Goal: Task Accomplishment & Management: Use online tool/utility

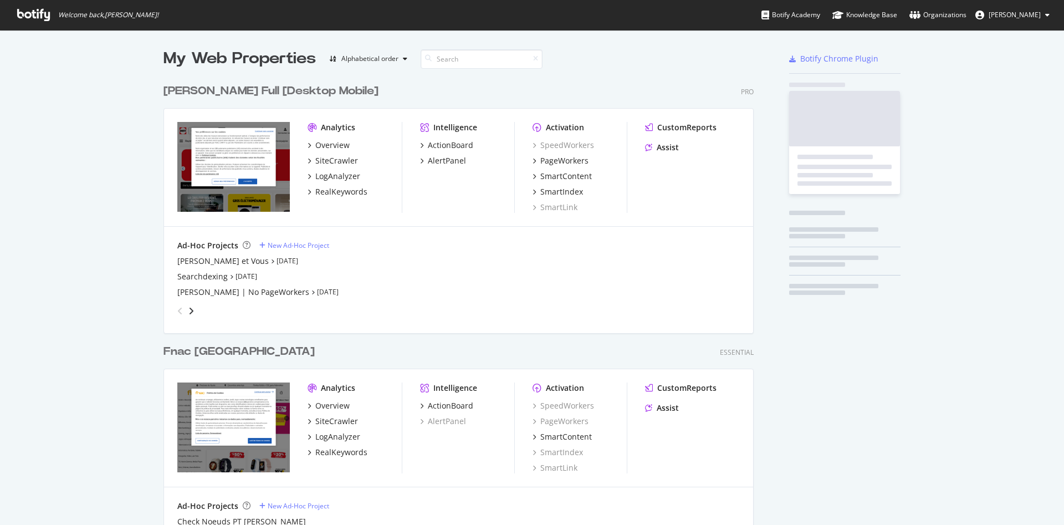
scroll to position [516, 1046]
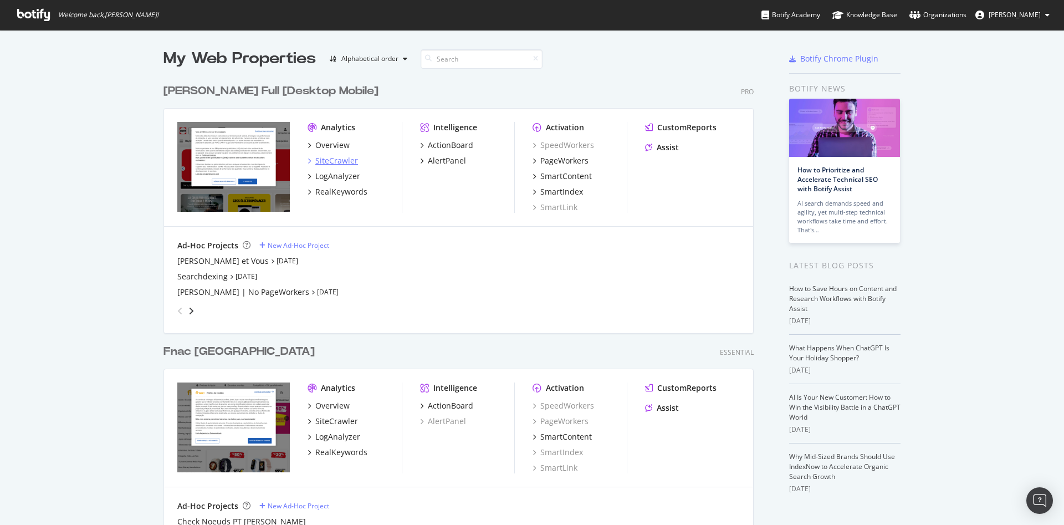
click at [322, 160] on div "SiteCrawler" at bounding box center [336, 160] width 43 height 11
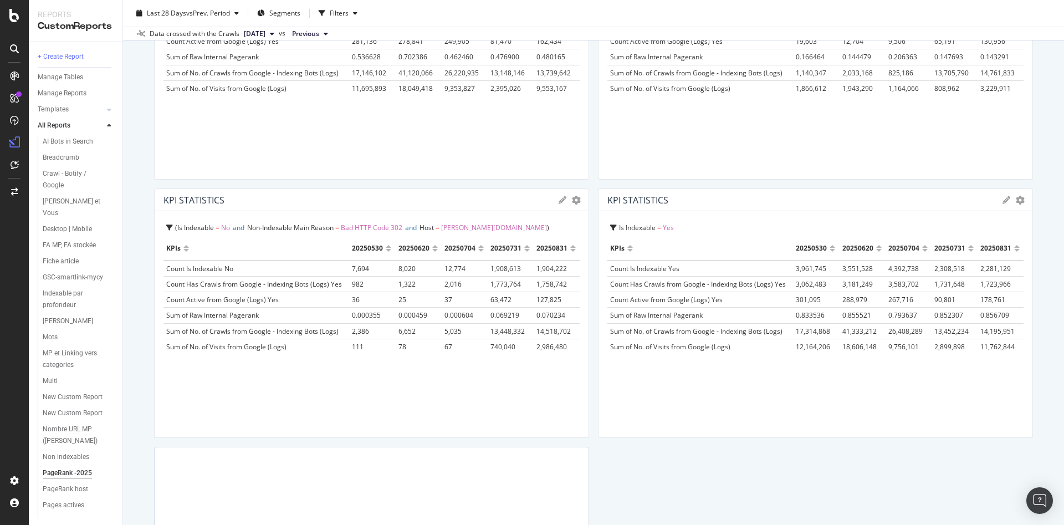
scroll to position [1275, 0]
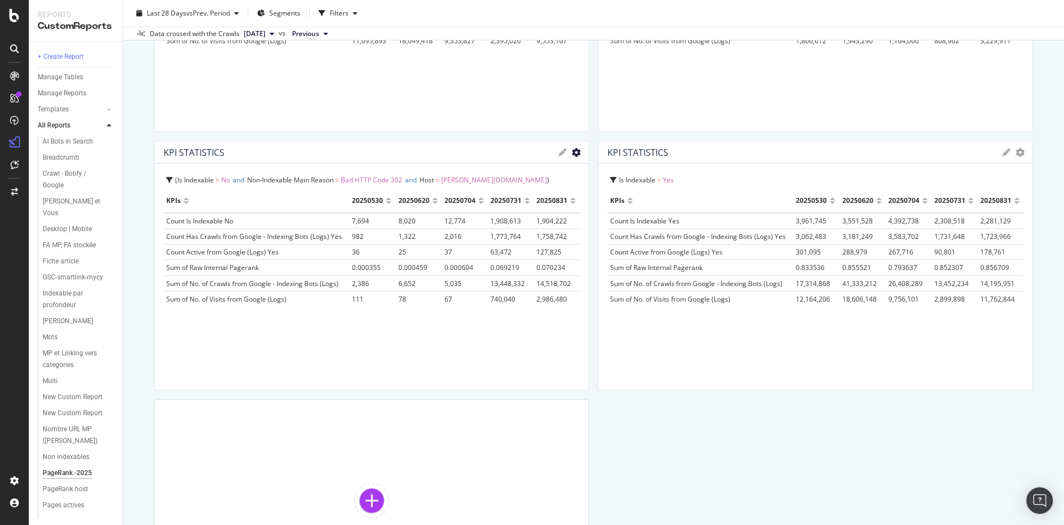
click at [572, 155] on icon "gear" at bounding box center [576, 152] width 9 height 9
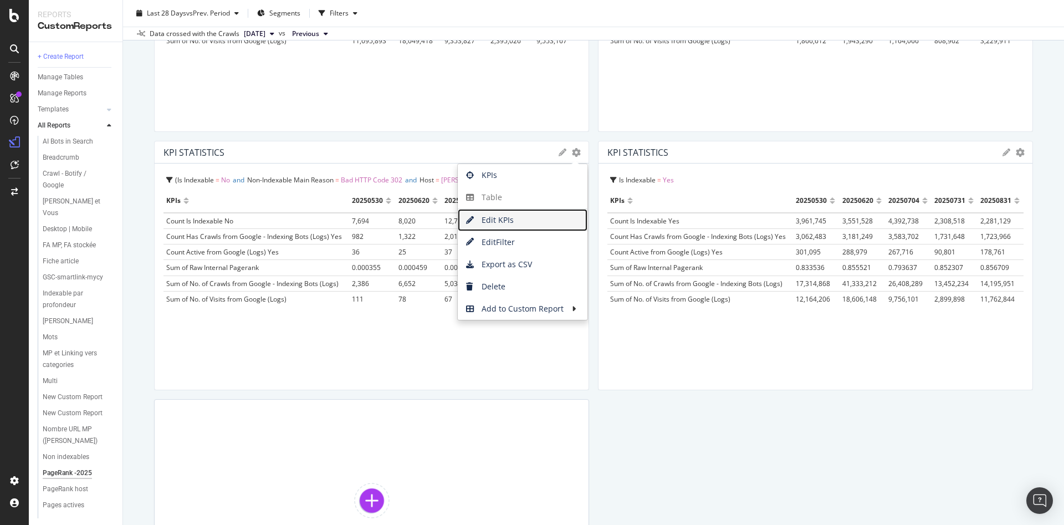
click at [521, 219] on span "Edit KPIs" at bounding box center [523, 220] width 130 height 17
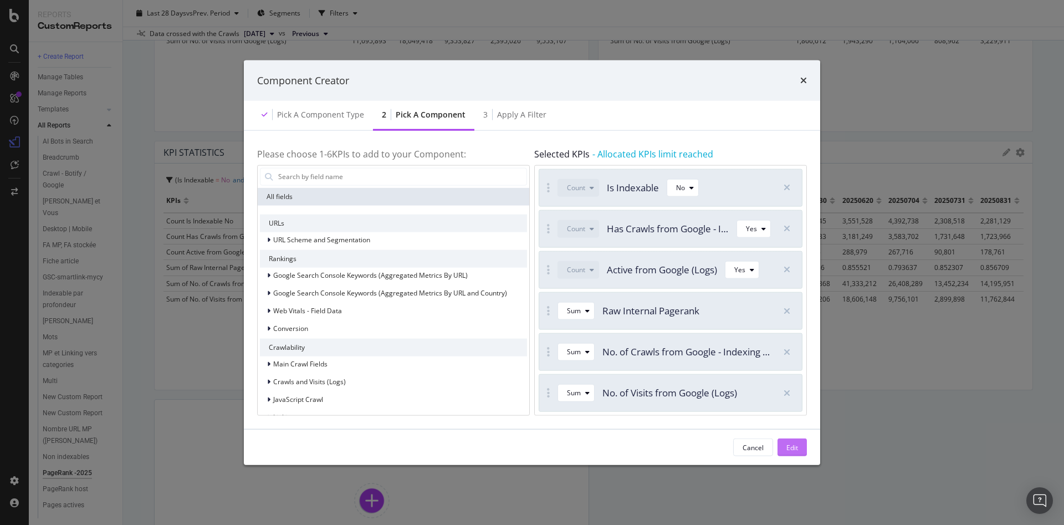
click at [784, 446] on button "Edit" at bounding box center [792, 448] width 29 height 18
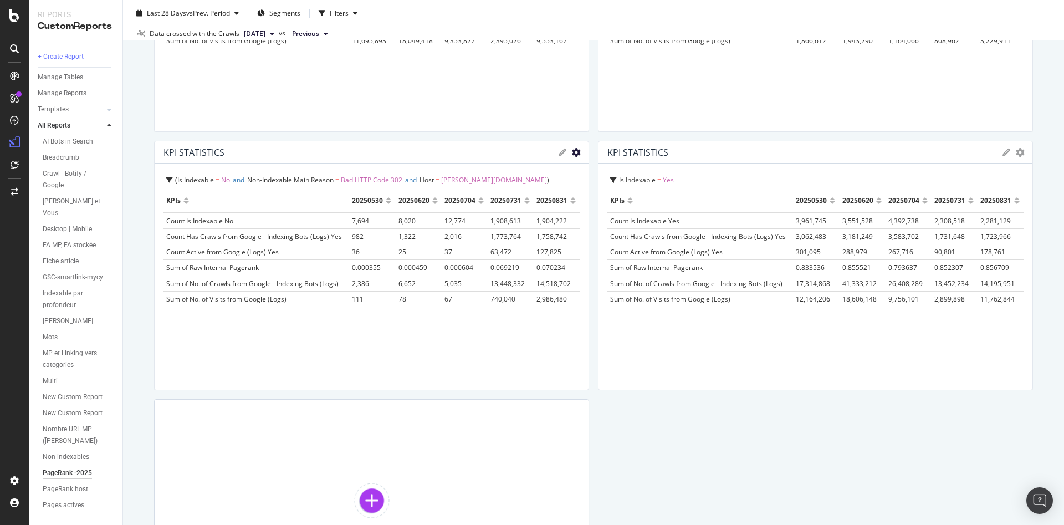
click at [572, 155] on icon "gear" at bounding box center [576, 152] width 9 height 9
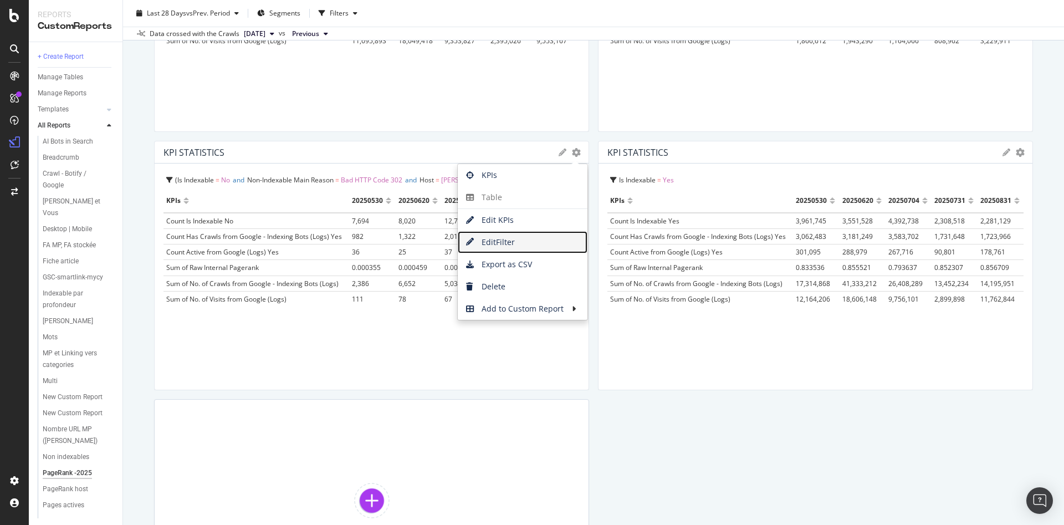
click at [537, 244] on span "Edit Filter" at bounding box center [523, 242] width 130 height 17
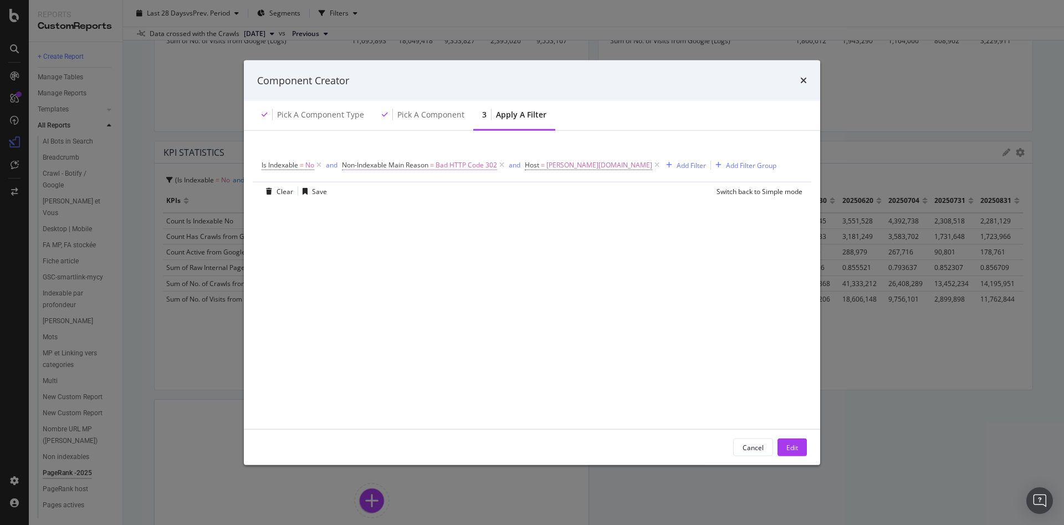
click at [455, 166] on span "Bad HTTP Code 302" at bounding box center [467, 165] width 62 height 16
click at [381, 209] on icon "modal" at bounding box center [382, 209] width 8 height 7
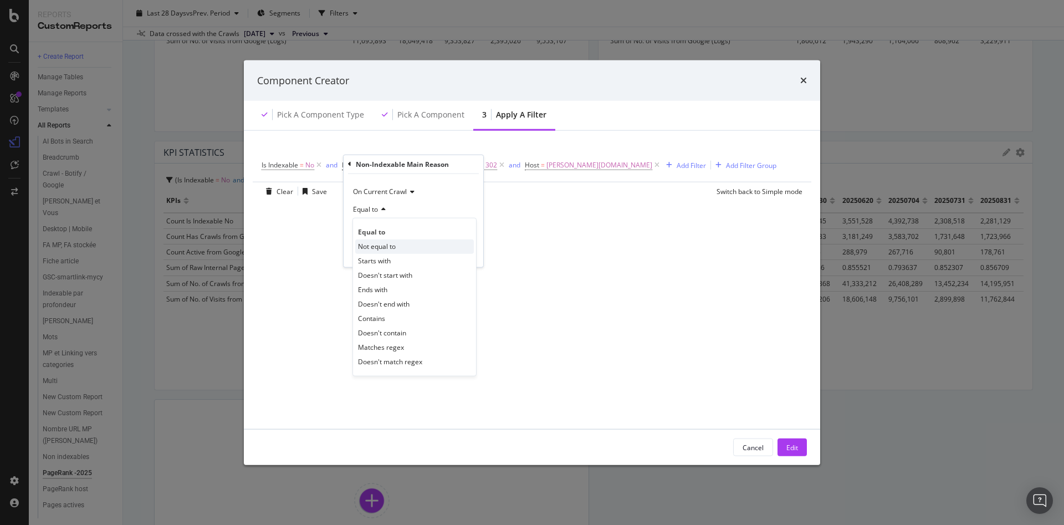
click at [388, 247] on span "Not equal to" at bounding box center [377, 246] width 38 height 9
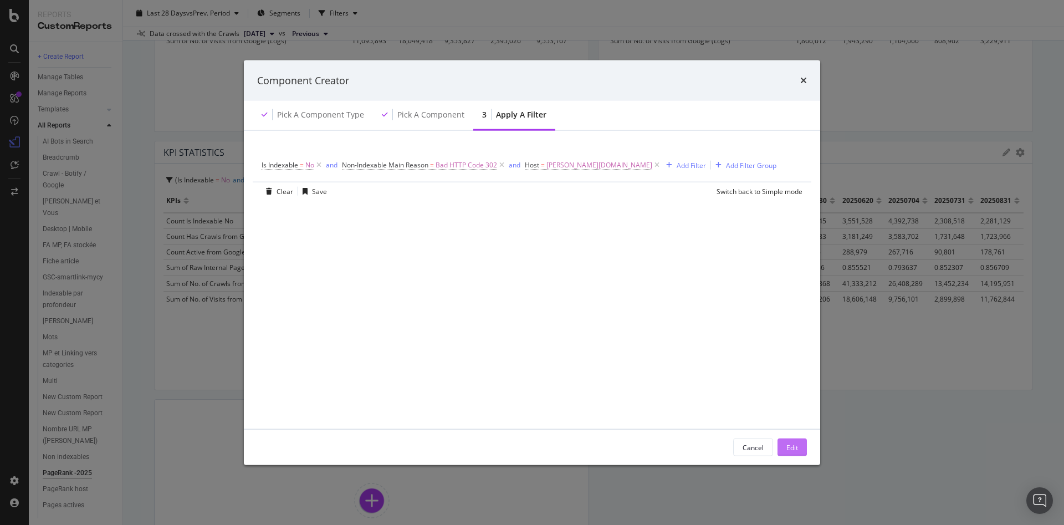
click at [793, 446] on div "Edit" at bounding box center [793, 446] width 12 height 9
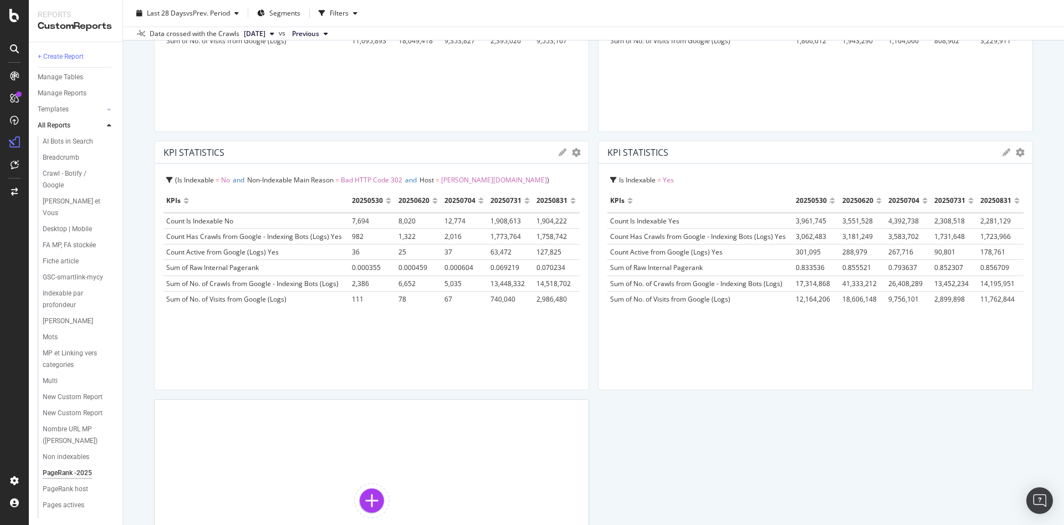
click at [372, 181] on span "Bad HTTP Code 302" at bounding box center [372, 179] width 62 height 9
click at [366, 183] on span "Bad HTTP Code 302" at bounding box center [372, 179] width 62 height 9
click at [578, 152] on div at bounding box center [583, 265] width 11 height 249
click at [572, 156] on icon "gear" at bounding box center [576, 152] width 9 height 9
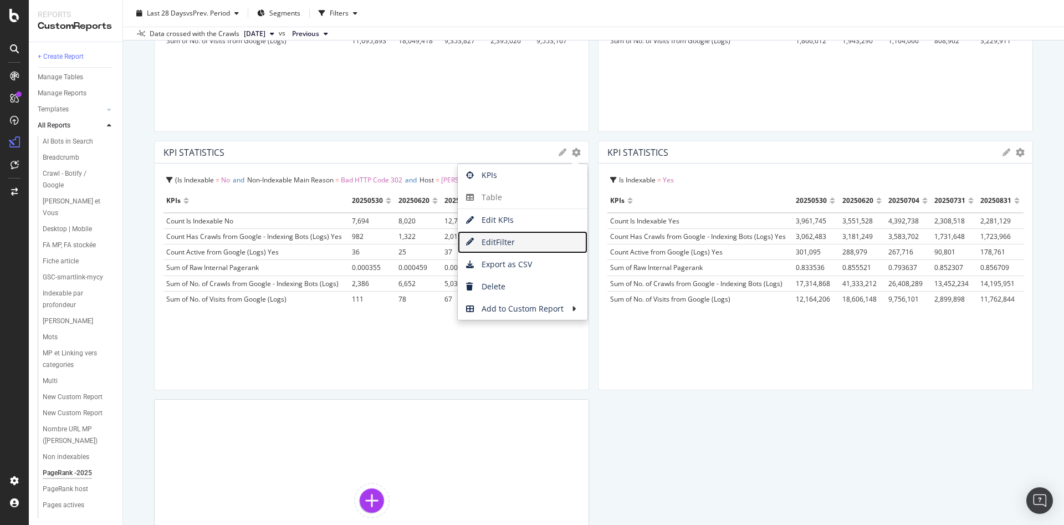
click at [508, 242] on span "Edit Filter" at bounding box center [523, 242] width 130 height 17
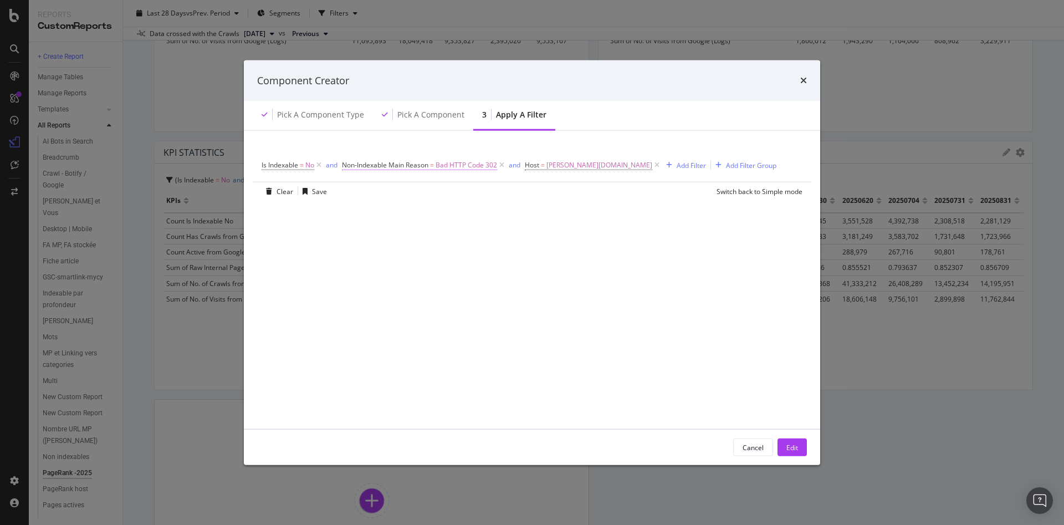
click at [458, 166] on span "Bad HTTP Code 302" at bounding box center [467, 165] width 62 height 16
click at [376, 212] on span "Equal to" at bounding box center [365, 208] width 25 height 9
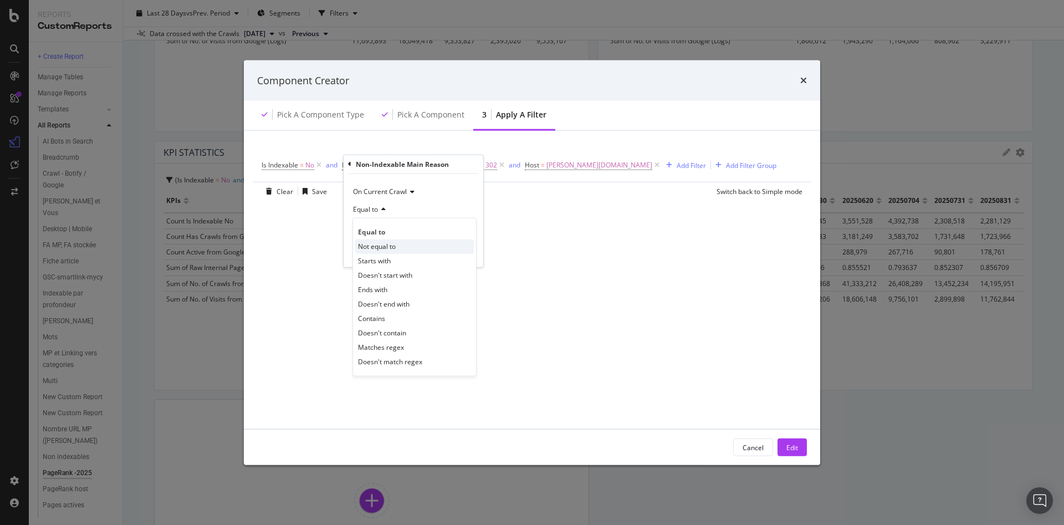
click at [383, 243] on span "Not equal to" at bounding box center [377, 246] width 38 height 9
click at [463, 256] on div "Apply" at bounding box center [465, 252] width 17 height 9
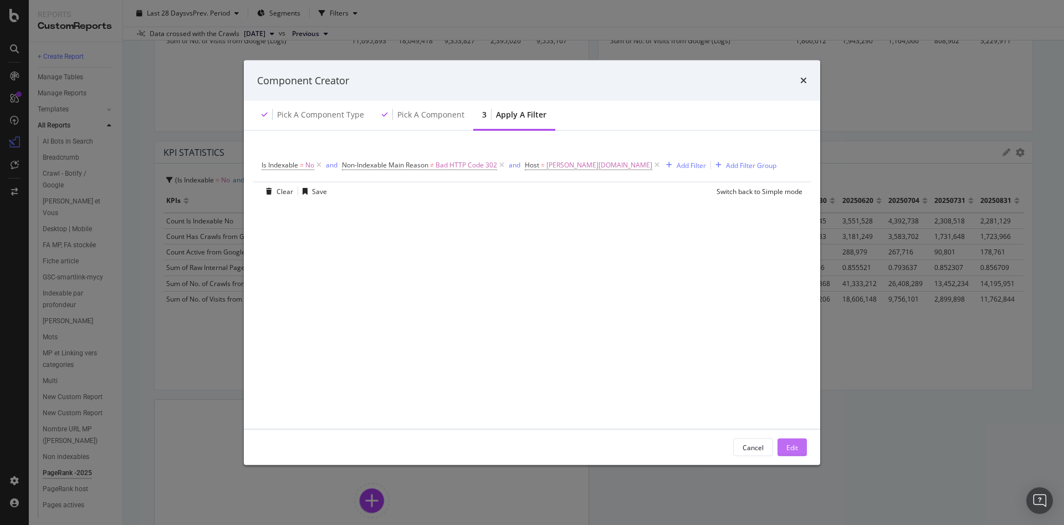
click at [798, 448] on div "Edit" at bounding box center [793, 446] width 12 height 9
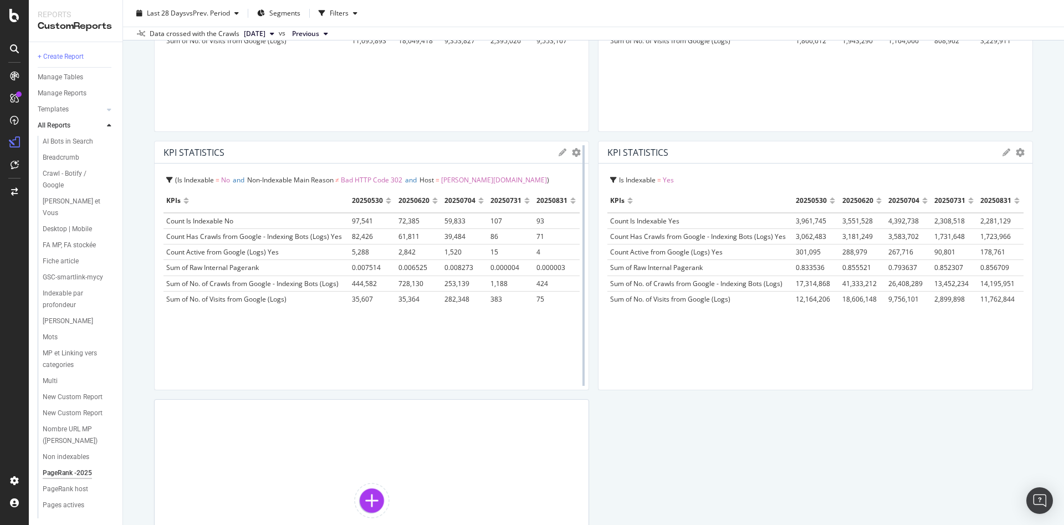
click at [578, 155] on div at bounding box center [583, 265] width 11 height 249
click at [572, 151] on icon "gear" at bounding box center [576, 152] width 9 height 9
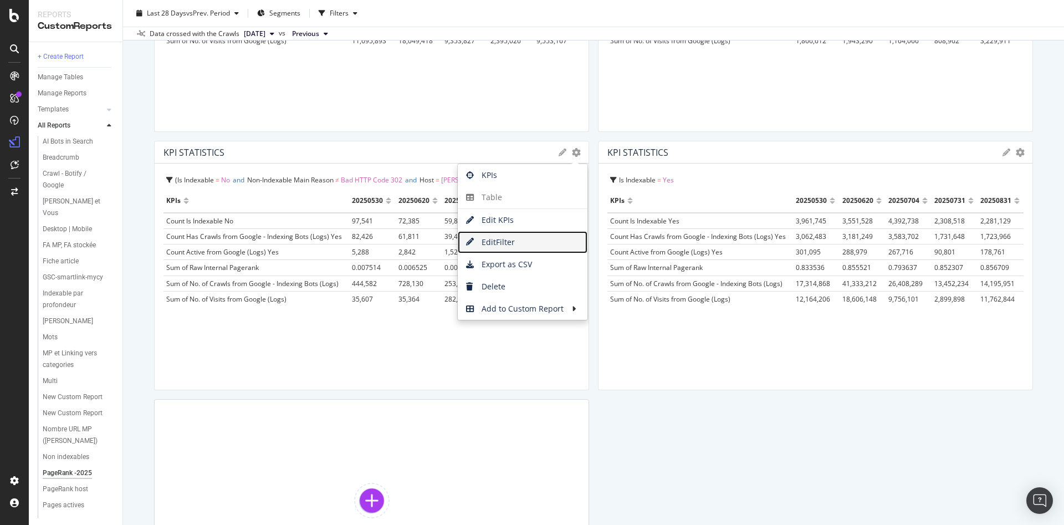
click at [538, 245] on span "Edit Filter" at bounding box center [523, 242] width 130 height 17
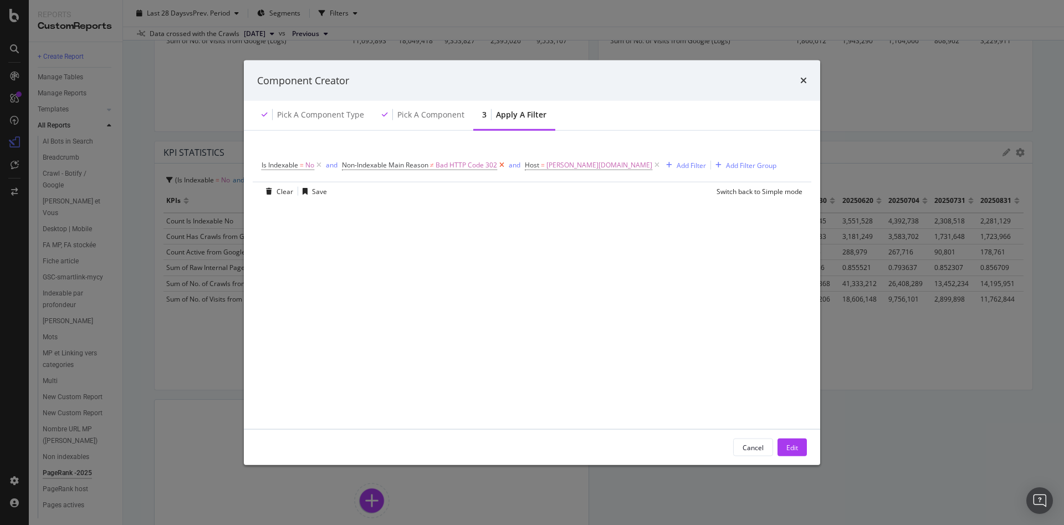
click at [503, 167] on icon "modal" at bounding box center [501, 165] width 9 height 11
drag, startPoint x: 411, startPoint y: 166, endPoint x: 404, endPoint y: 165, distance: 7.2
click at [470, 166] on icon "modal" at bounding box center [474, 165] width 9 height 11
click at [406, 165] on div "Add Filter Group" at bounding box center [413, 164] width 50 height 9
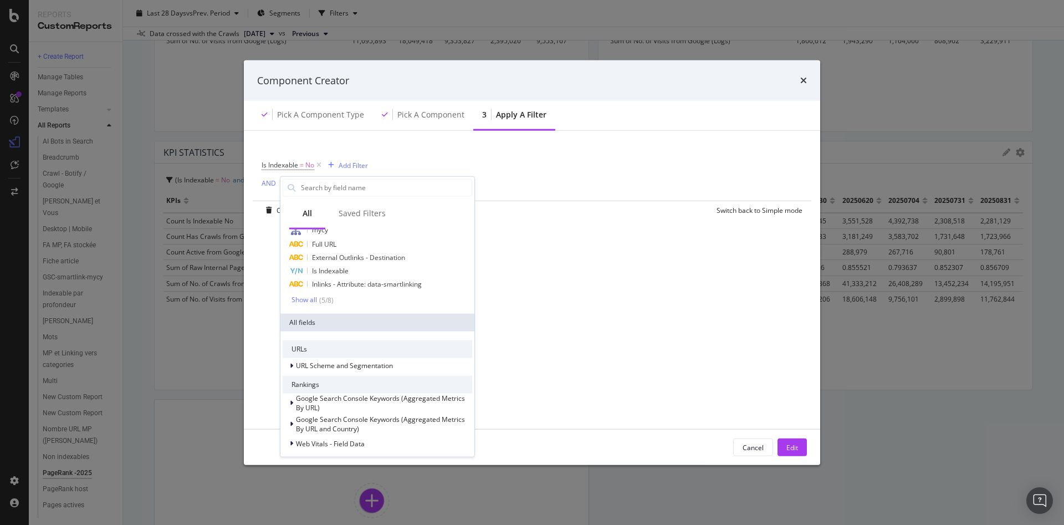
scroll to position [0, 0]
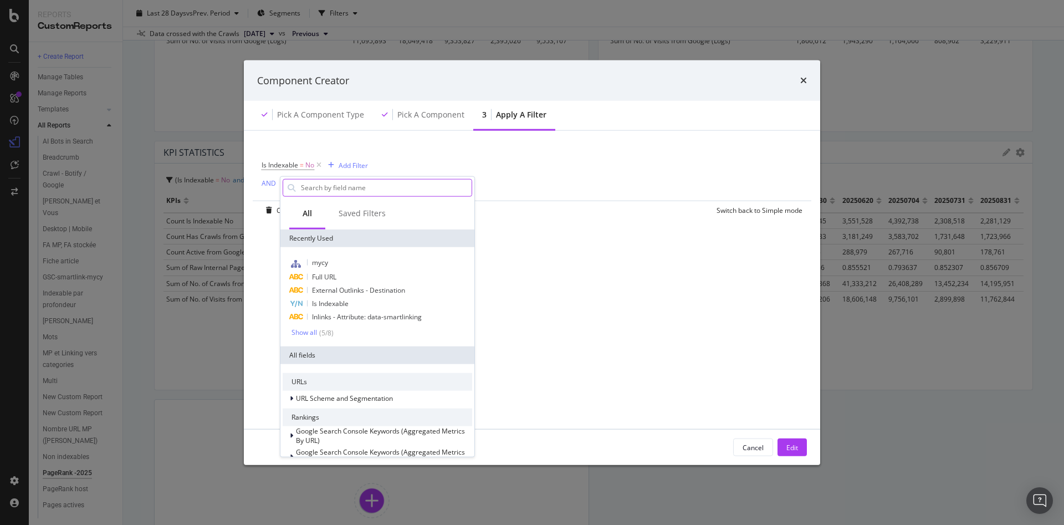
click at [324, 191] on input "modal" at bounding box center [386, 187] width 172 height 17
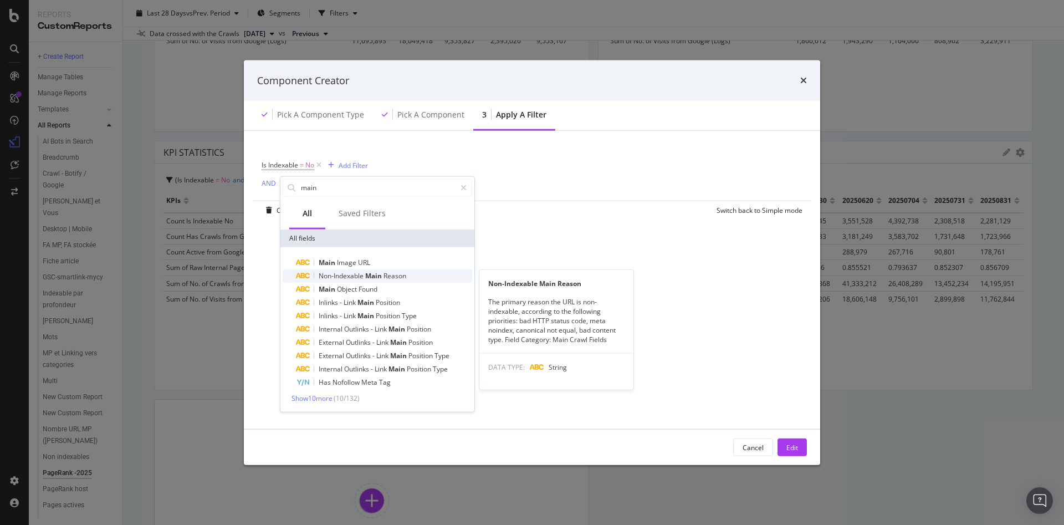
type input "main"
click at [368, 279] on span "Main" at bounding box center [374, 275] width 18 height 9
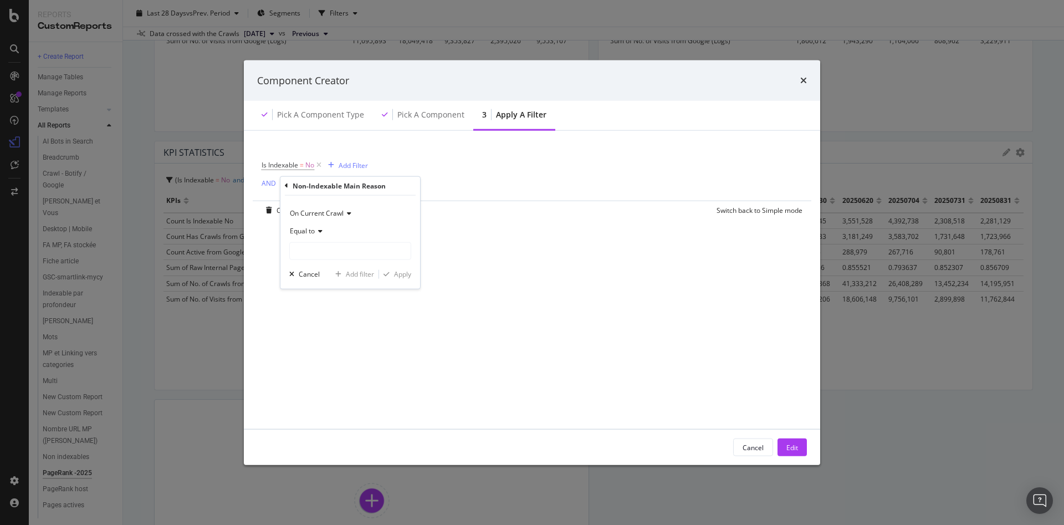
click at [315, 230] on span "Equal to" at bounding box center [302, 230] width 25 height 9
click at [338, 267] on div "Not equal to" at bounding box center [351, 268] width 119 height 14
click at [332, 253] on input "modal" at bounding box center [350, 251] width 121 height 18
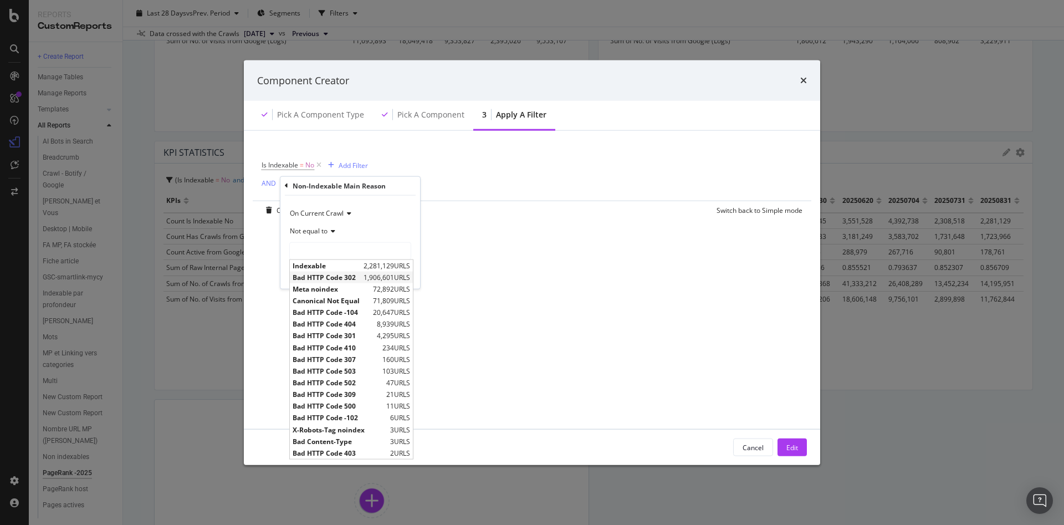
click at [339, 278] on span "Bad HTTP Code 302" at bounding box center [327, 276] width 68 height 9
type input "Bad HTTP Code 302"
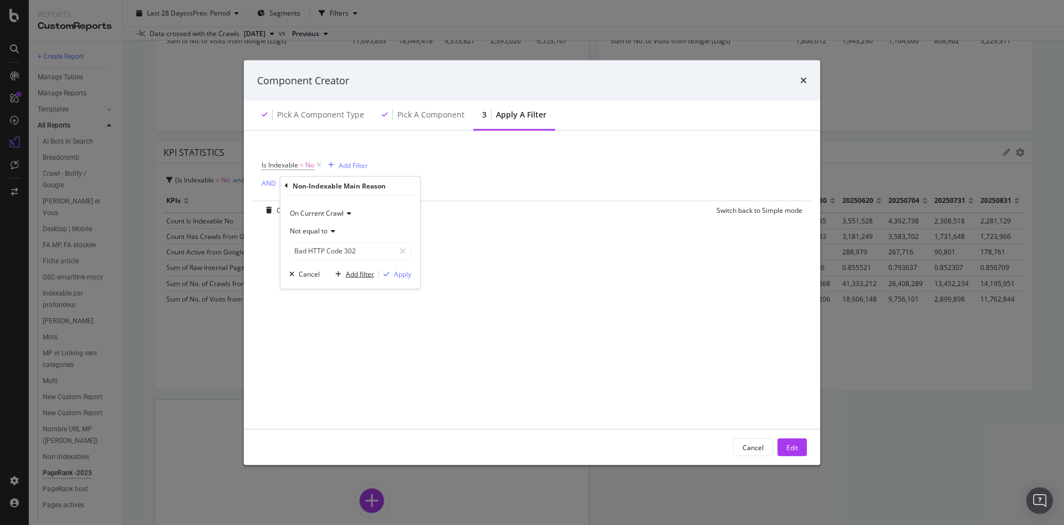
click at [366, 275] on div "Add filter" at bounding box center [360, 273] width 28 height 9
click at [470, 185] on div "Add Filter" at bounding box center [474, 184] width 29 height 9
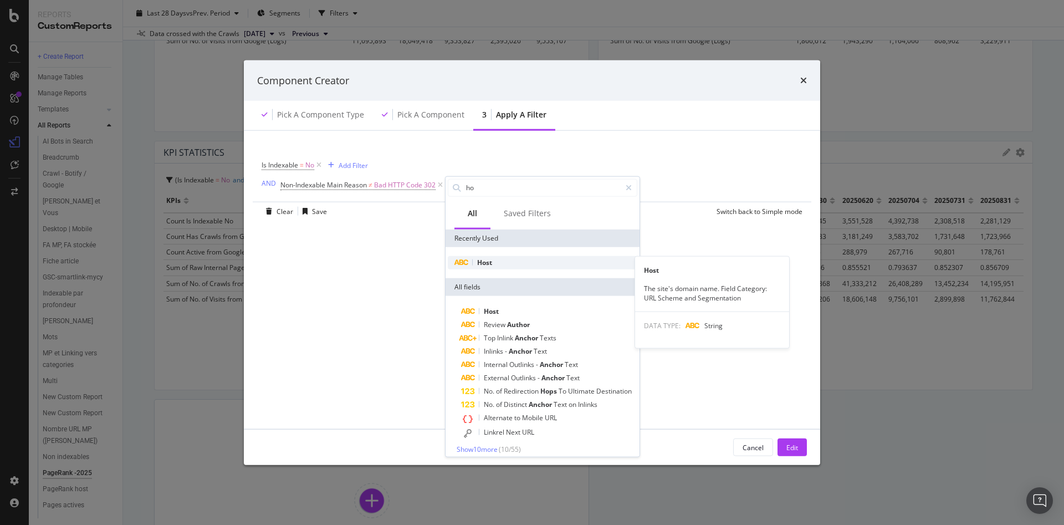
type input "ho"
click at [495, 261] on div "Host" at bounding box center [543, 262] width 190 height 13
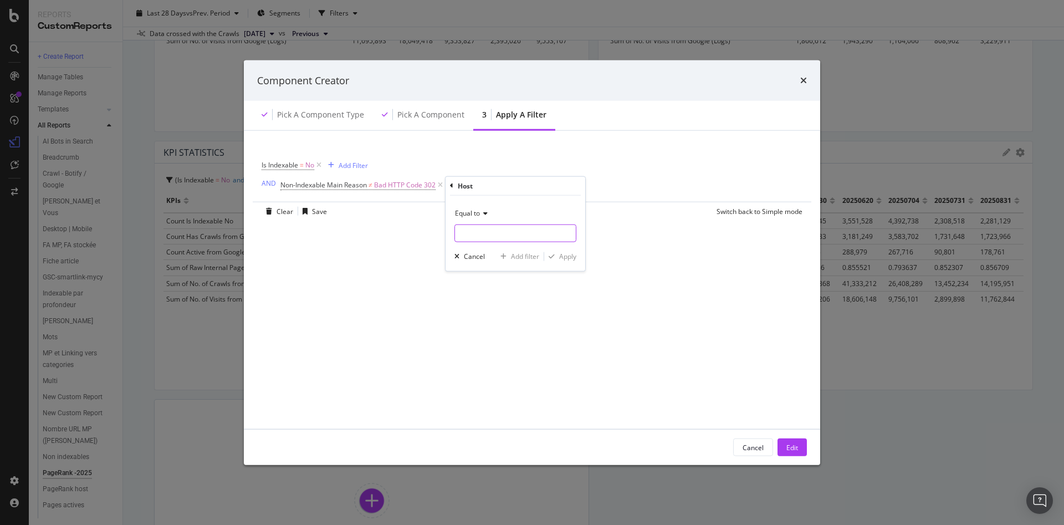
click at [493, 238] on input "modal" at bounding box center [515, 233] width 121 height 18
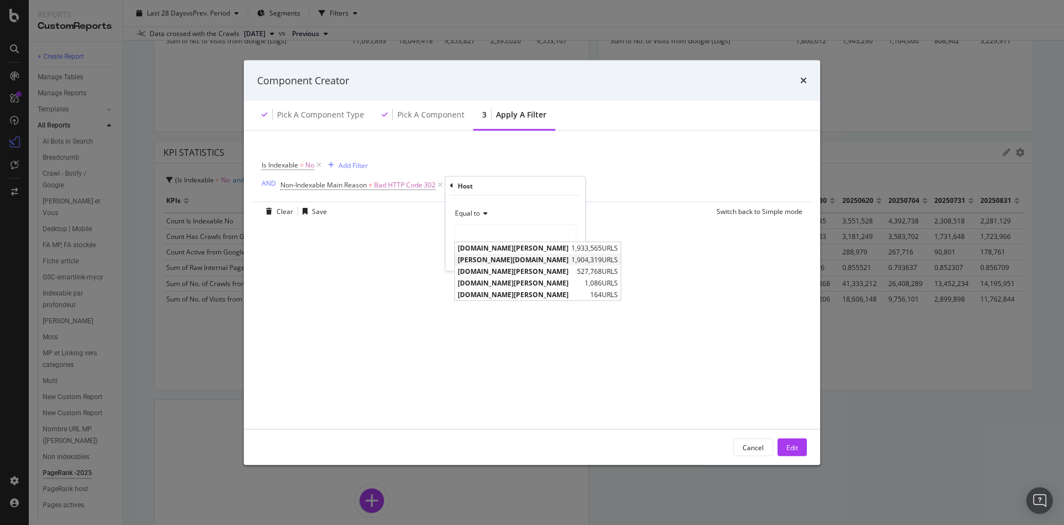
click at [501, 259] on span "m.darty.com" at bounding box center [513, 258] width 111 height 9
type input "m.darty.com"
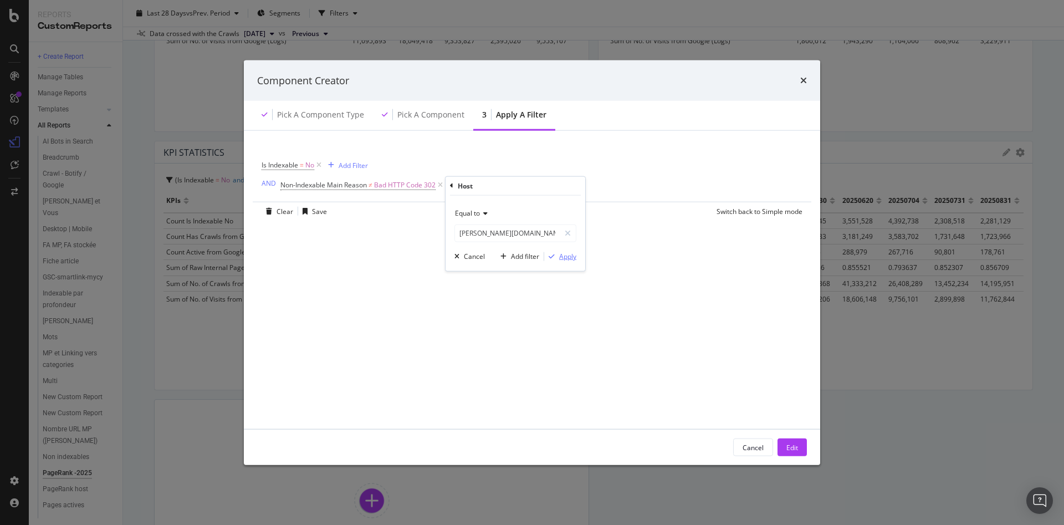
click at [574, 259] on div "Apply" at bounding box center [567, 256] width 17 height 9
click at [789, 452] on div "Edit" at bounding box center [793, 446] width 12 height 9
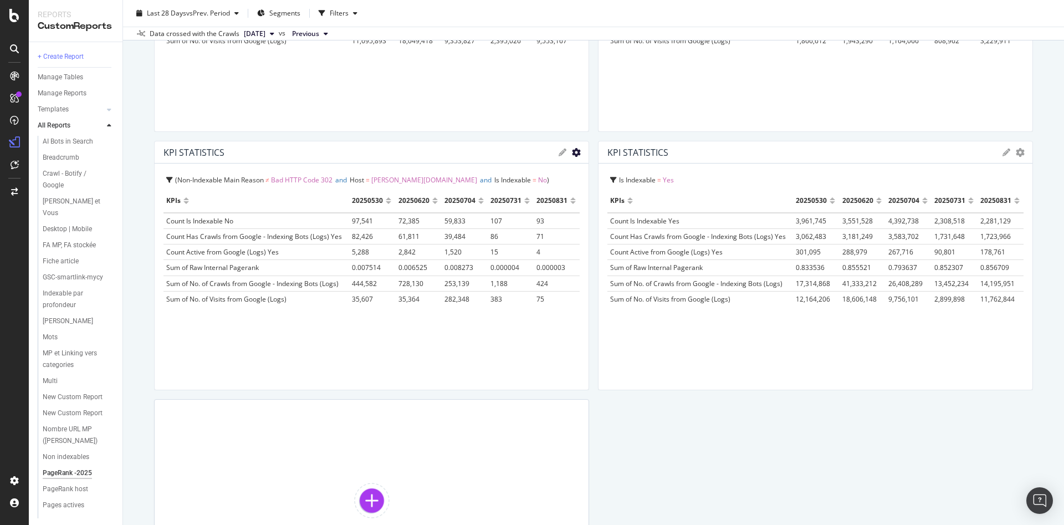
click at [572, 153] on icon "gear" at bounding box center [576, 152] width 9 height 9
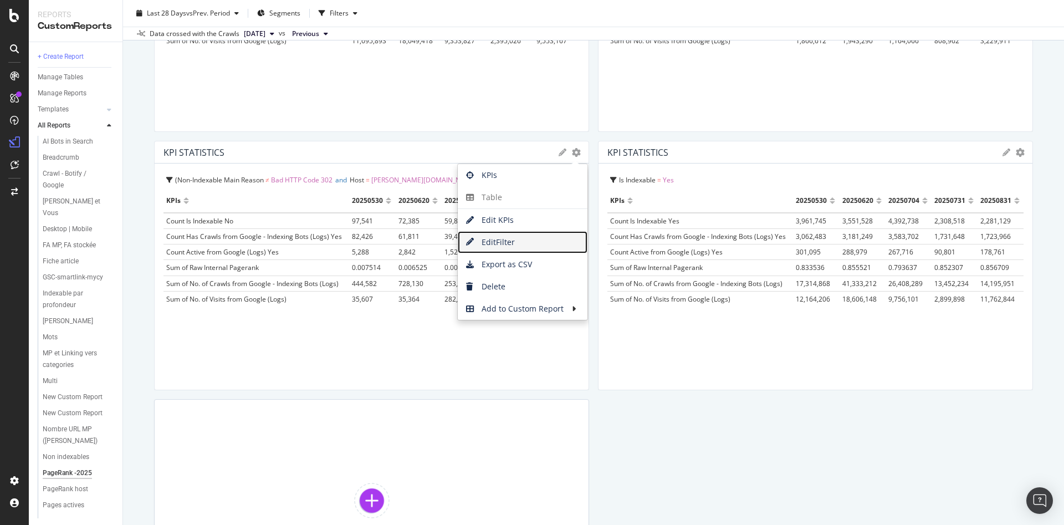
click at [532, 242] on span "Edit Filter" at bounding box center [523, 242] width 130 height 17
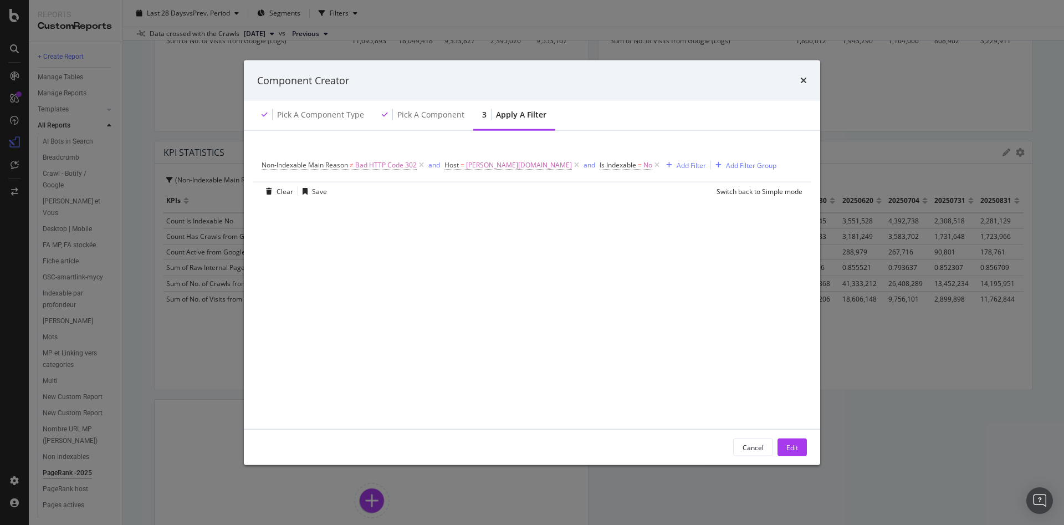
click at [568, 202] on div "Non-Indexable Main Reason ≠ Bad HTTP Code 302 and Host = m.darty.com and Is Ind…" at bounding box center [532, 280] width 550 height 272
click at [726, 169] on div "Add Filter Group" at bounding box center [751, 164] width 50 height 9
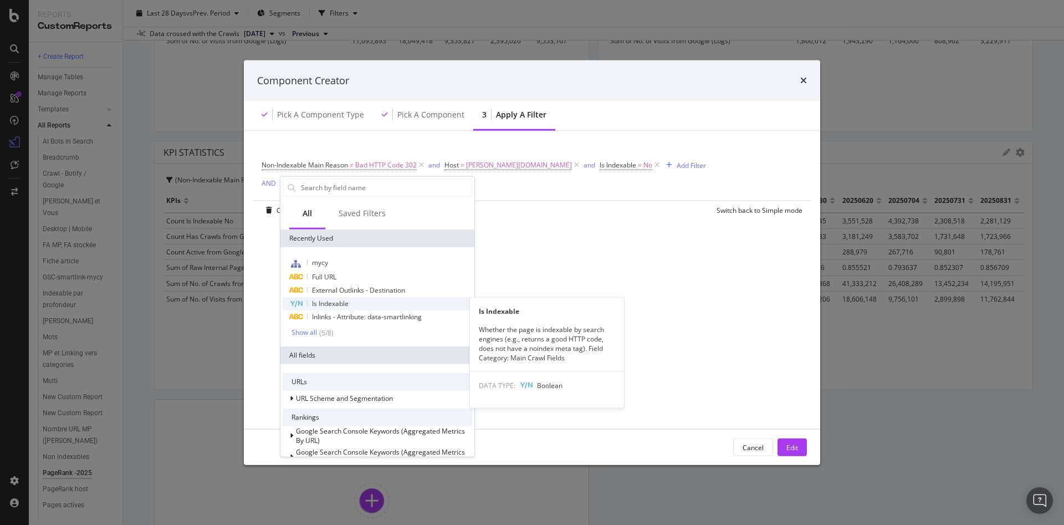
click at [353, 304] on div "Is Indexable" at bounding box center [378, 303] width 190 height 13
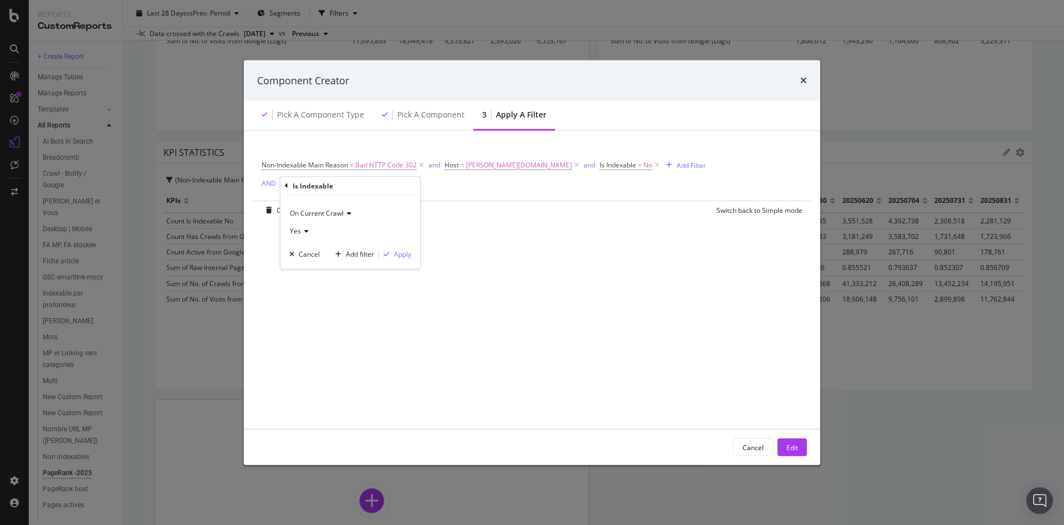
click at [308, 232] on icon "modal" at bounding box center [305, 230] width 8 height 7
click at [312, 272] on div "No" at bounding box center [351, 268] width 119 height 14
click at [302, 235] on div "No" at bounding box center [350, 231] width 122 height 18
click at [288, 185] on div "Is Indexable" at bounding box center [350, 185] width 131 height 19
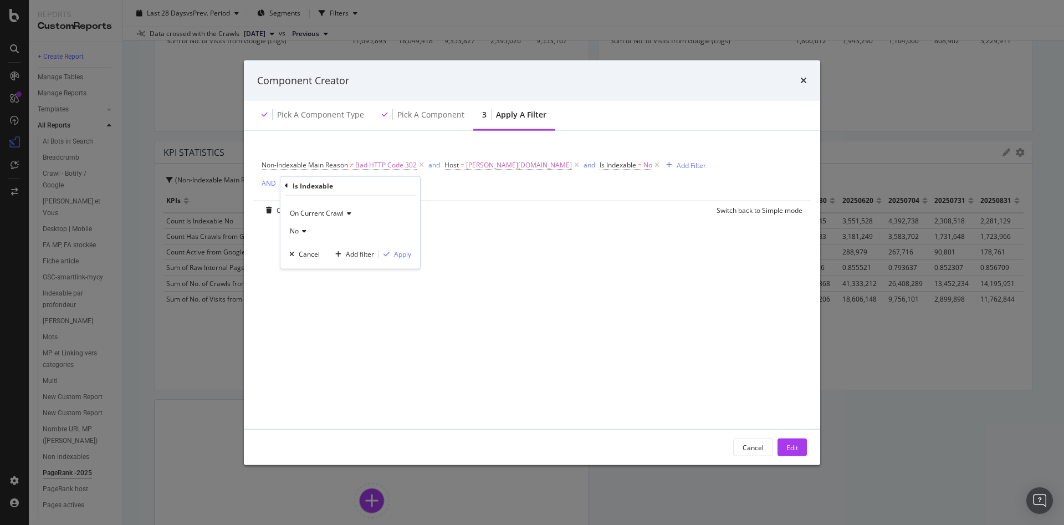
click at [286, 186] on icon "modal" at bounding box center [286, 185] width 3 height 7
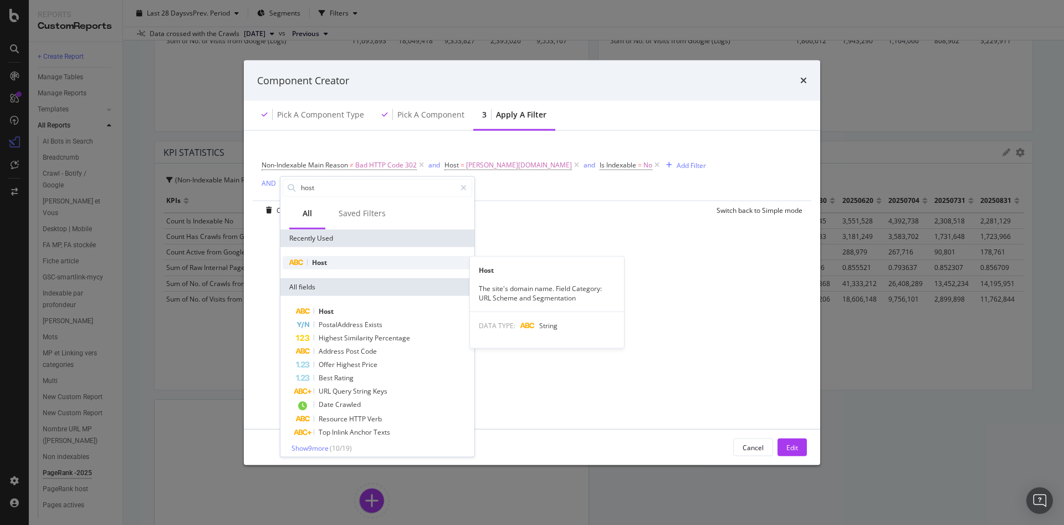
type input "host"
click at [325, 262] on span "Host" at bounding box center [319, 261] width 15 height 9
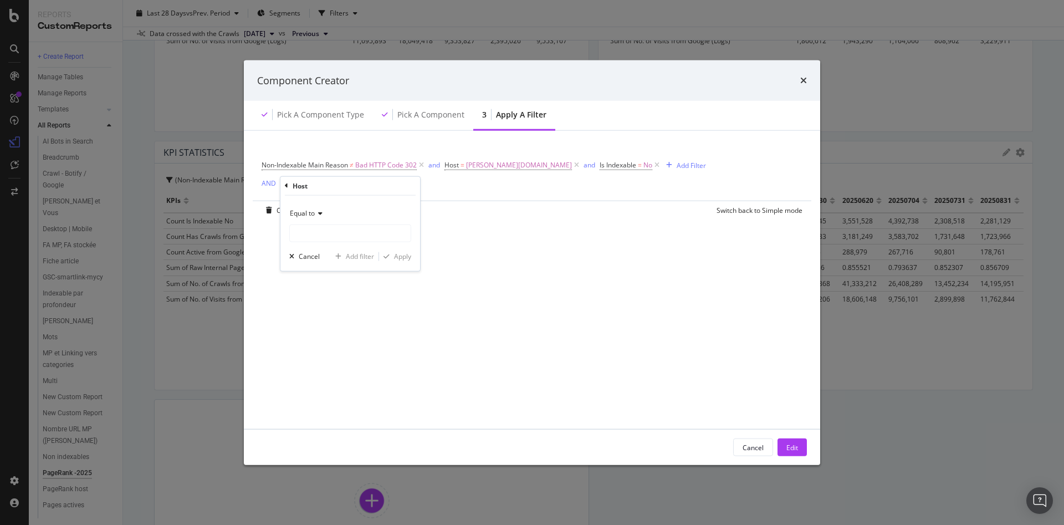
click at [318, 215] on icon "modal" at bounding box center [319, 213] width 8 height 7
click at [328, 238] on div "Equal to" at bounding box center [351, 235] width 119 height 14
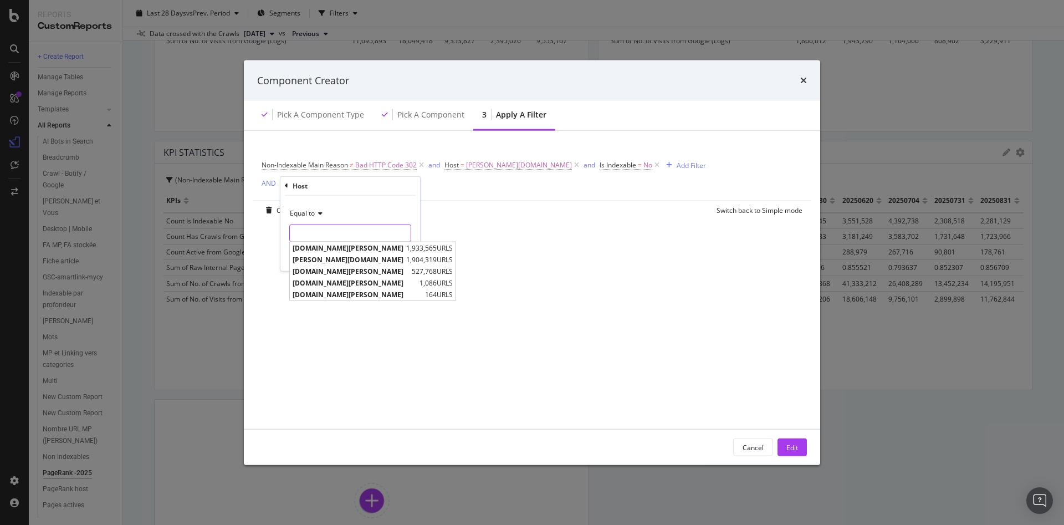
click at [336, 233] on input "modal" at bounding box center [350, 233] width 121 height 18
click at [335, 258] on span "m.darty.com" at bounding box center [348, 258] width 111 height 9
type input "m.darty.com"
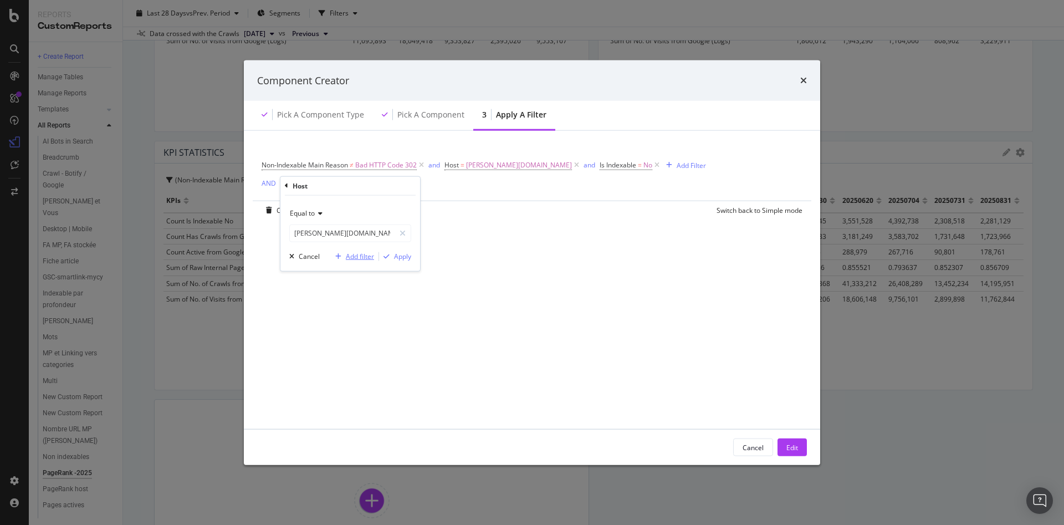
click at [370, 258] on div "Add filter" at bounding box center [360, 256] width 28 height 9
click at [432, 188] on div "Add Filter" at bounding box center [446, 184] width 29 height 9
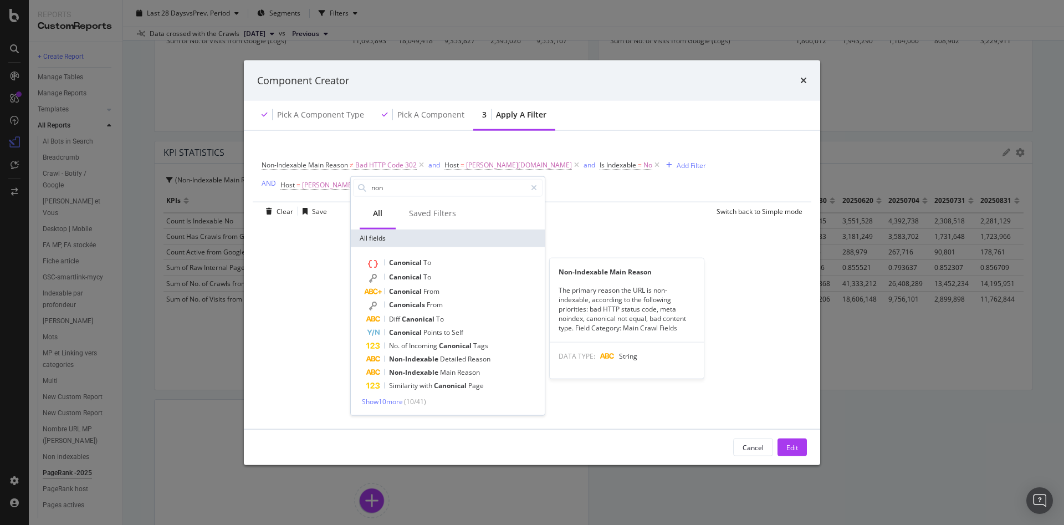
type input "non"
click at [475, 371] on span "Reason" at bounding box center [468, 371] width 23 height 9
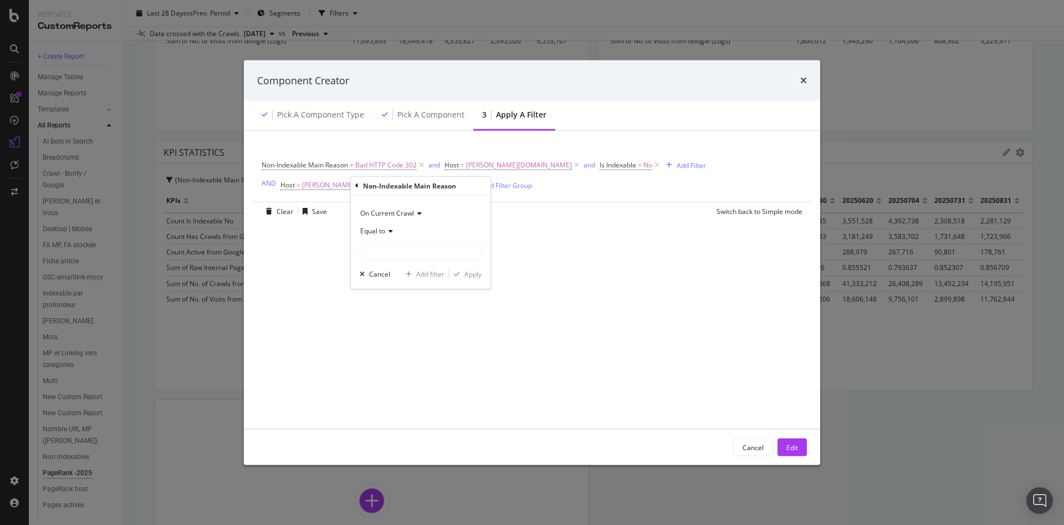
click at [388, 233] on icon "modal" at bounding box center [389, 230] width 8 height 7
click at [395, 269] on span "Not equal to" at bounding box center [384, 267] width 38 height 9
click at [417, 257] on input "modal" at bounding box center [420, 251] width 121 height 18
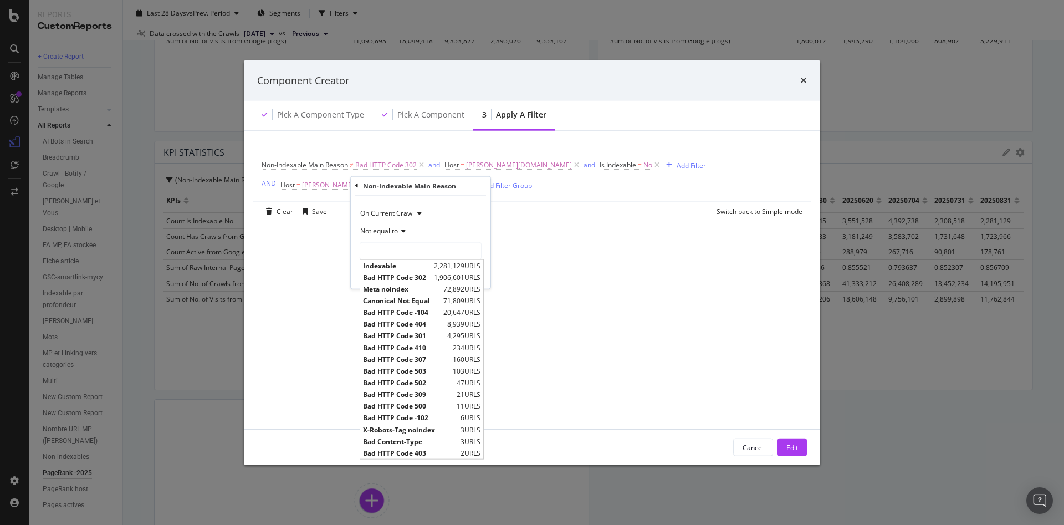
click at [421, 278] on span "Bad HTTP Code 302" at bounding box center [397, 276] width 68 height 9
type input "Bad HTTP Code 302"
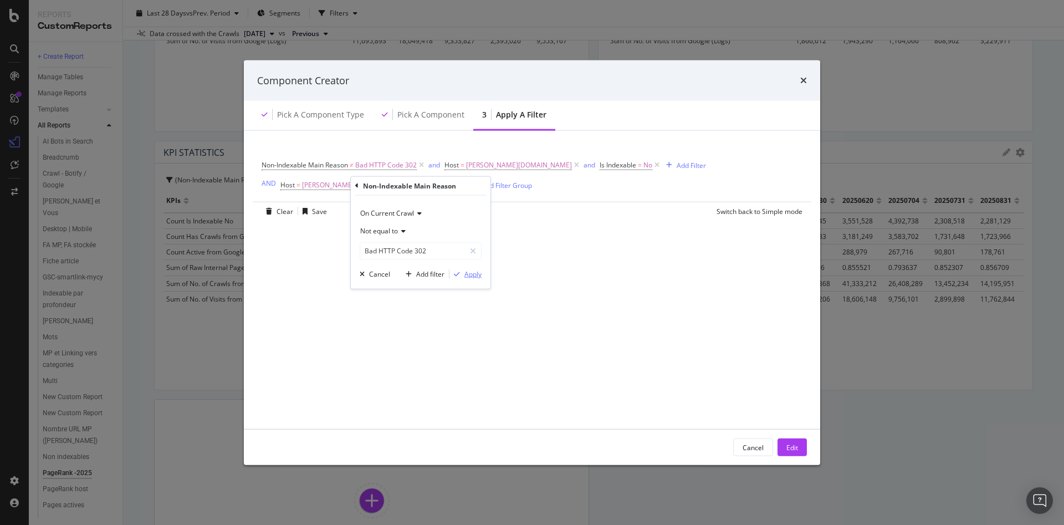
click at [473, 271] on div "Apply" at bounding box center [473, 273] width 17 height 9
click at [572, 164] on icon "modal" at bounding box center [576, 165] width 9 height 11
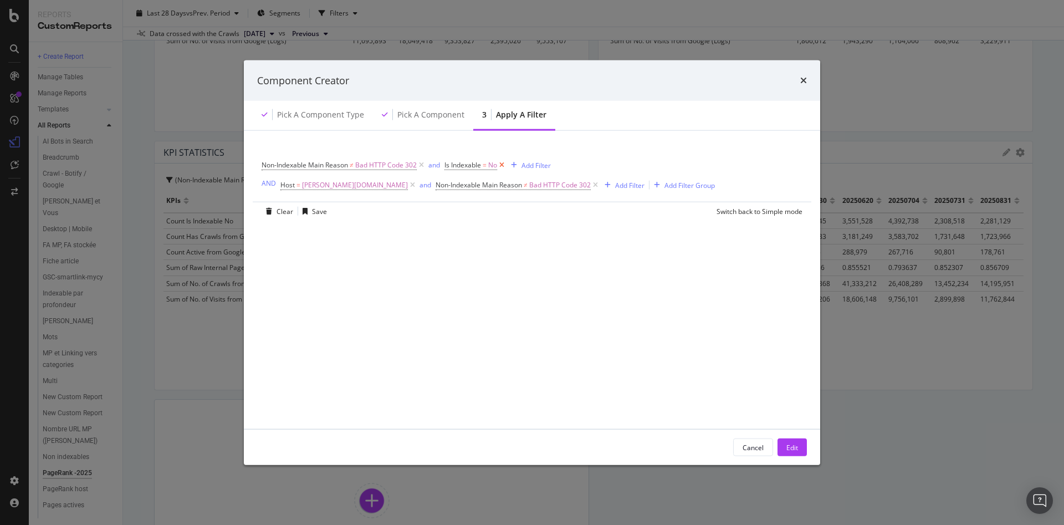
click at [503, 166] on icon "modal" at bounding box center [501, 165] width 9 height 11
click at [395, 164] on span "Bad HTTP Code 302" at bounding box center [386, 165] width 62 height 16
click at [268, 162] on icon "modal" at bounding box center [268, 164] width 3 height 7
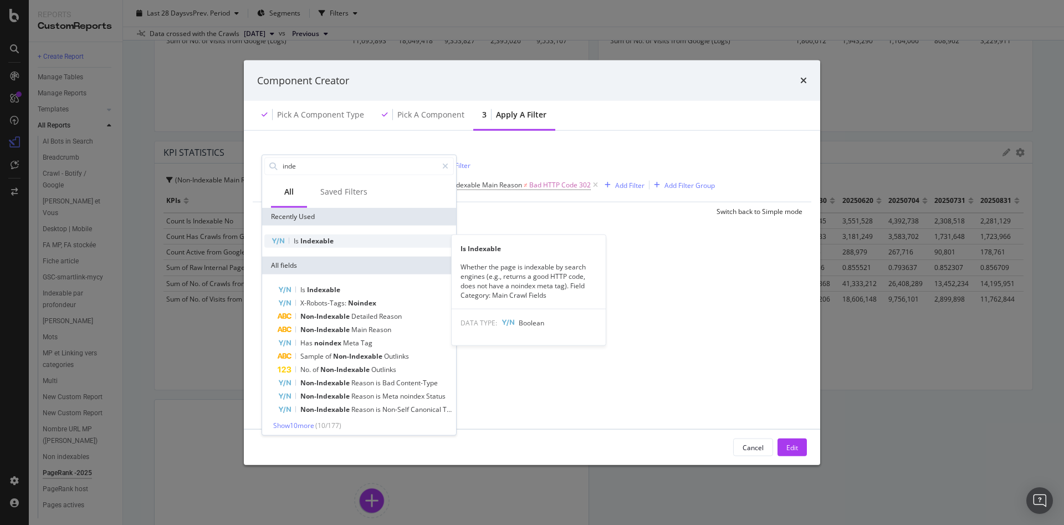
type input "inde"
click at [312, 243] on span "Indexable" at bounding box center [316, 240] width 33 height 9
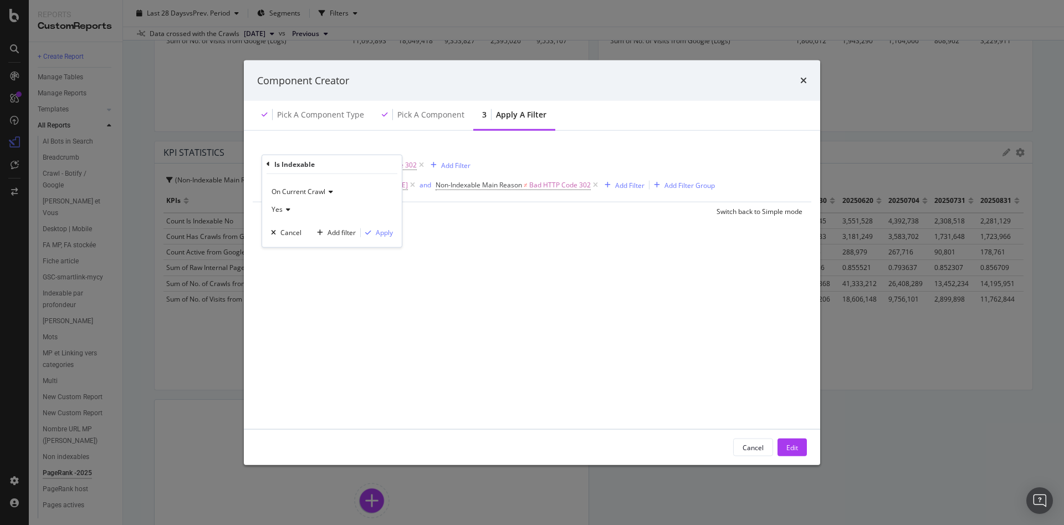
click at [288, 209] on icon "modal" at bounding box center [287, 209] width 8 height 7
click at [291, 245] on div "No" at bounding box center [333, 246] width 119 height 14
click at [388, 235] on div "Apply" at bounding box center [384, 232] width 17 height 9
click at [789, 448] on div "Edit" at bounding box center [793, 446] width 12 height 9
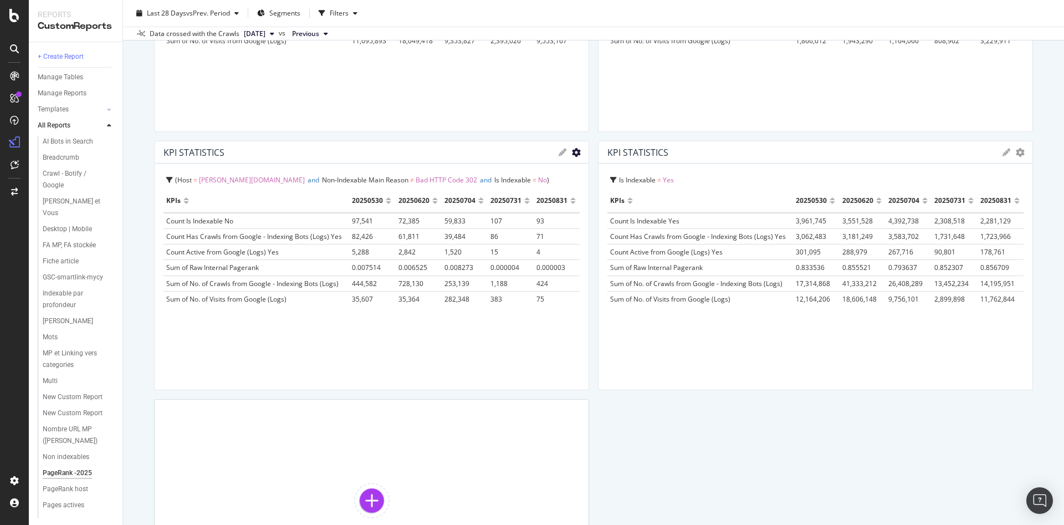
click at [572, 154] on icon "gear" at bounding box center [576, 152] width 9 height 9
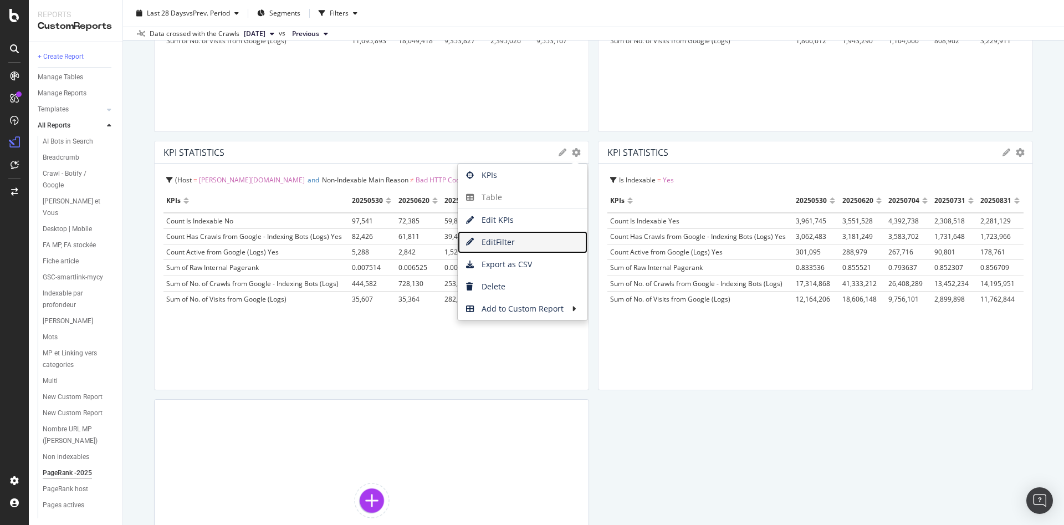
click at [534, 242] on span "Edit Filter" at bounding box center [523, 242] width 130 height 17
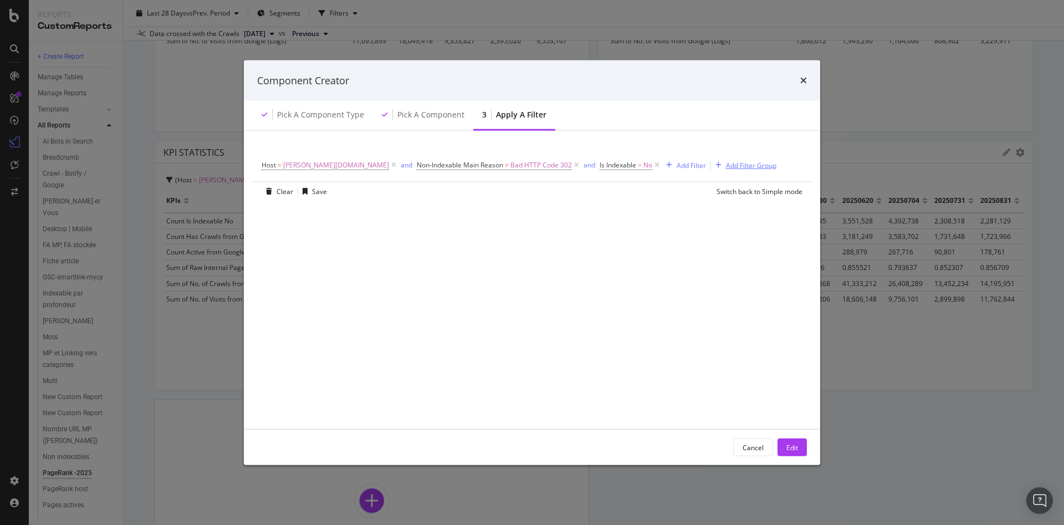
click at [726, 162] on div "Add Filter Group" at bounding box center [751, 164] width 50 height 9
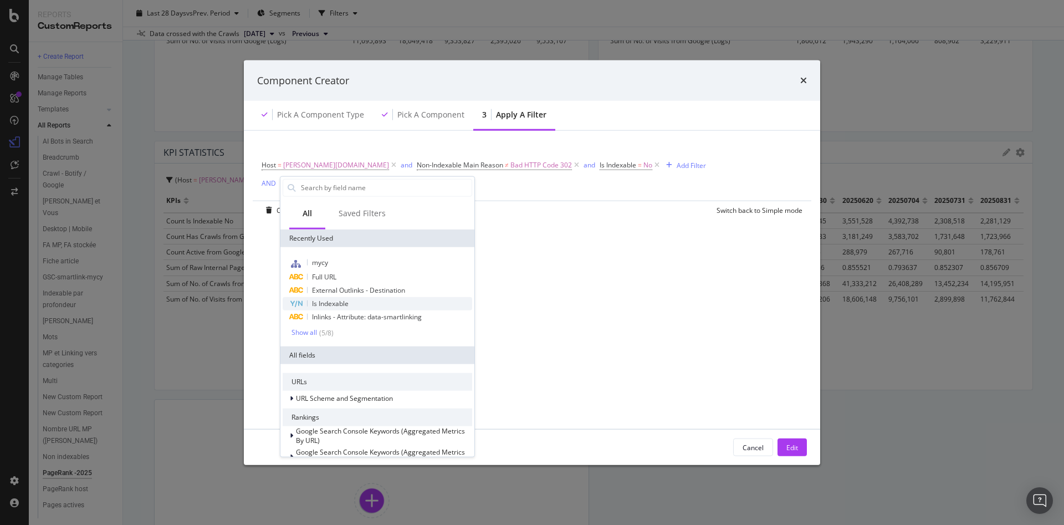
click at [342, 300] on span "Is Indexable" at bounding box center [330, 302] width 37 height 9
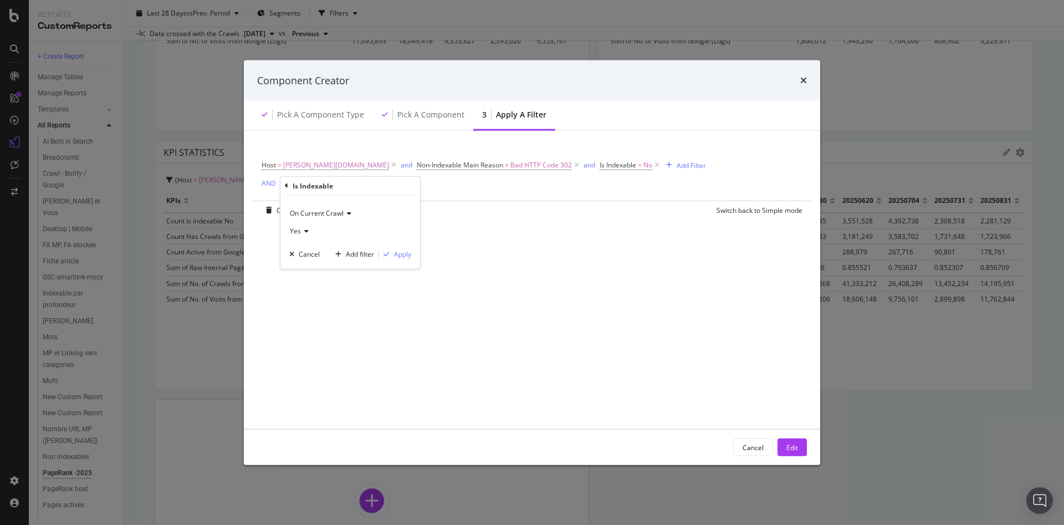
click at [307, 230] on icon "modal" at bounding box center [305, 230] width 8 height 7
click at [304, 273] on div "No" at bounding box center [351, 268] width 119 height 14
click at [400, 250] on div "Apply" at bounding box center [402, 253] width 17 height 9
click at [653, 165] on icon "modal" at bounding box center [657, 165] width 9 height 11
click at [790, 453] on div "Edit" at bounding box center [793, 447] width 12 height 17
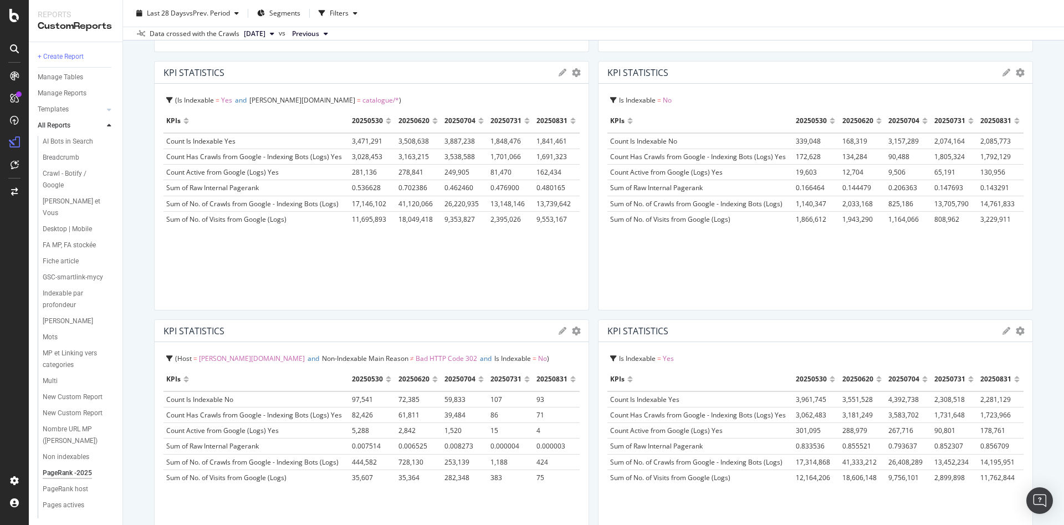
scroll to position [1164, 0]
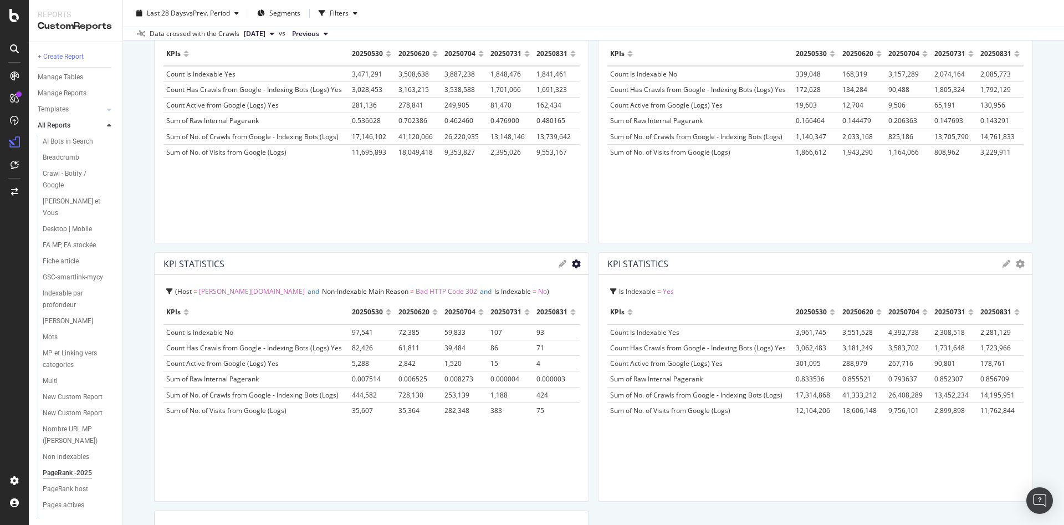
click at [572, 263] on icon "gear" at bounding box center [576, 263] width 9 height 9
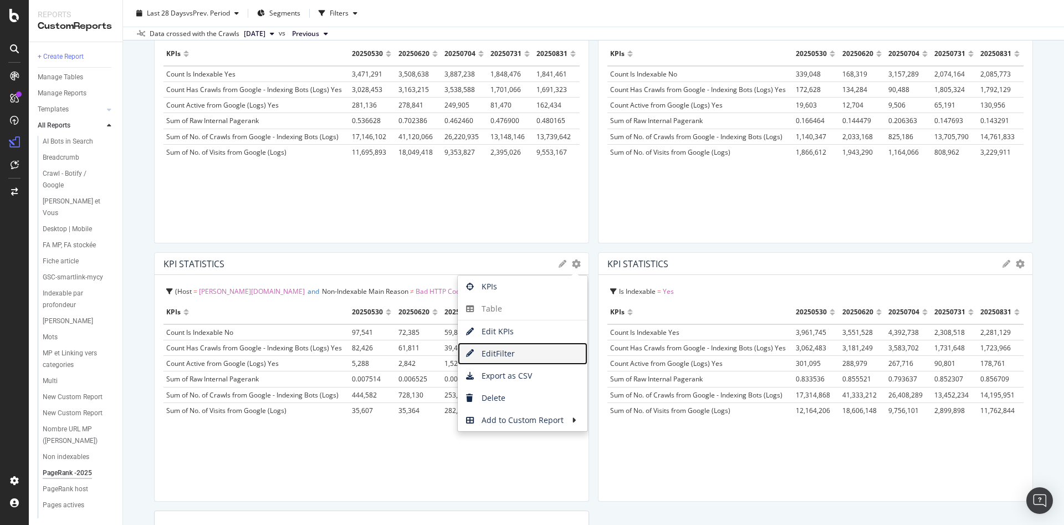
click at [521, 353] on span "Edit Filter" at bounding box center [523, 353] width 130 height 17
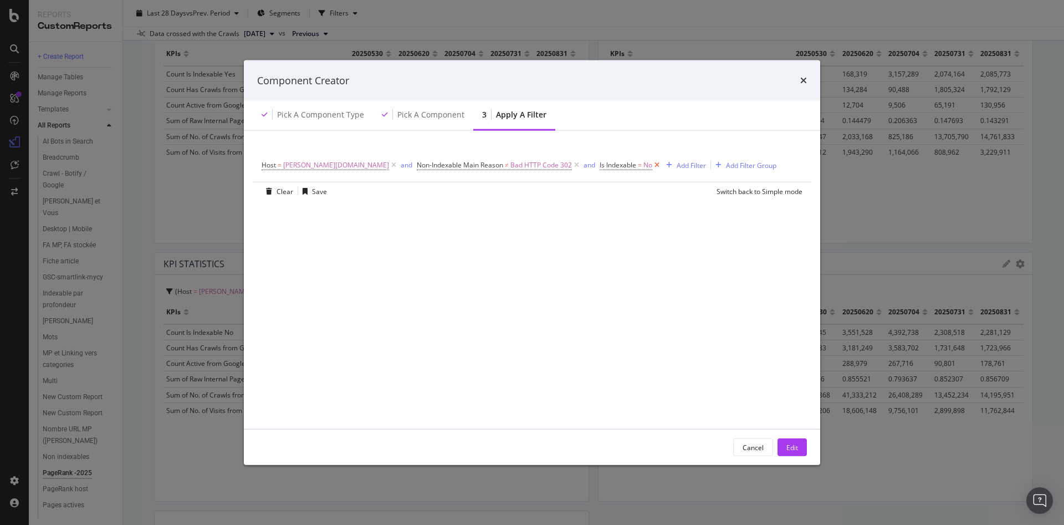
click at [653, 166] on icon "modal" at bounding box center [657, 165] width 9 height 11
click at [784, 447] on button "Edit" at bounding box center [792, 448] width 29 height 18
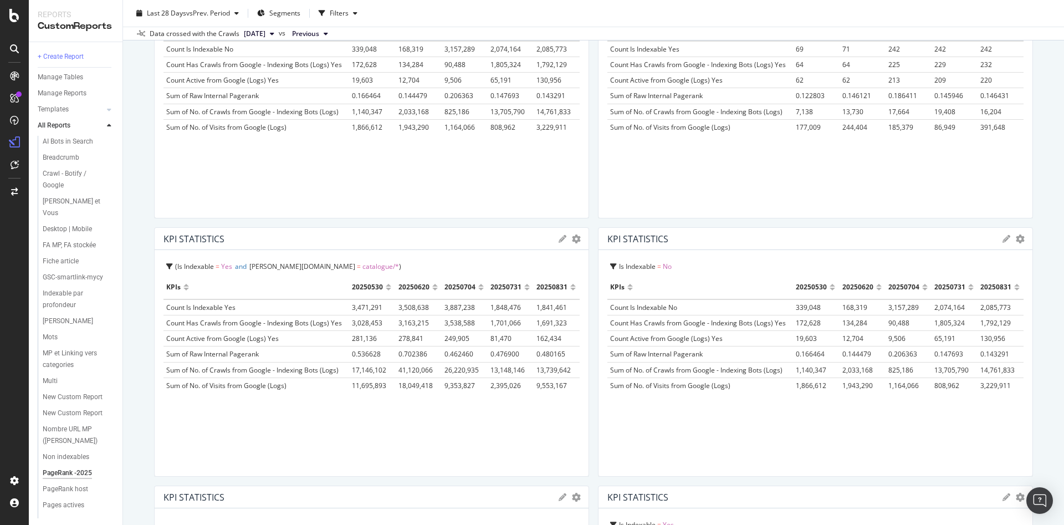
scroll to position [997, 0]
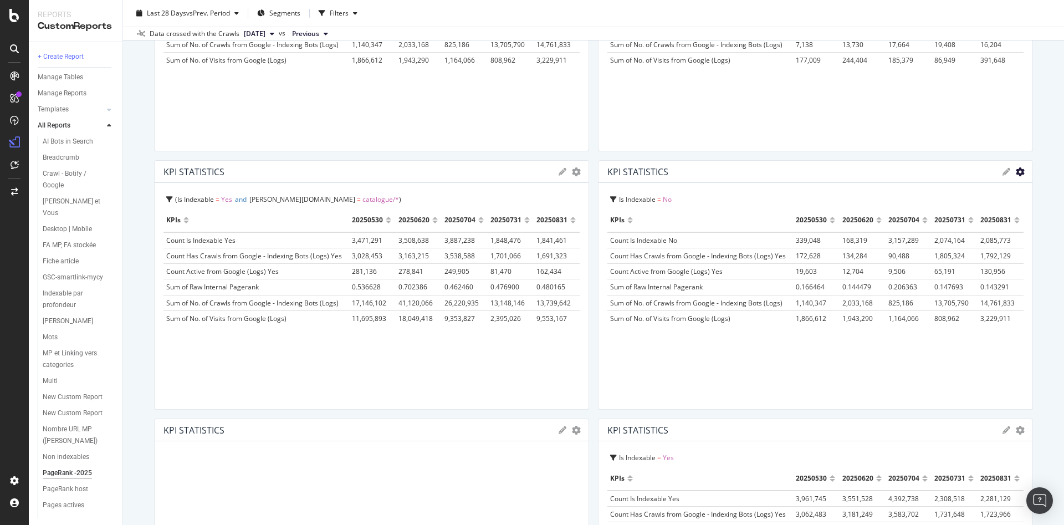
click at [1016, 172] on icon "gear" at bounding box center [1020, 171] width 9 height 9
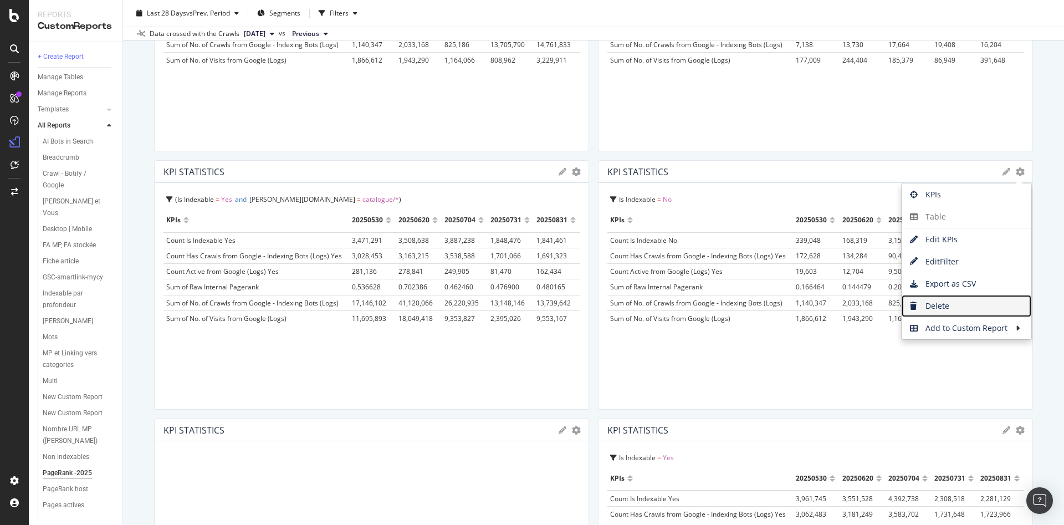
click at [941, 306] on span "Delete" at bounding box center [967, 306] width 130 height 17
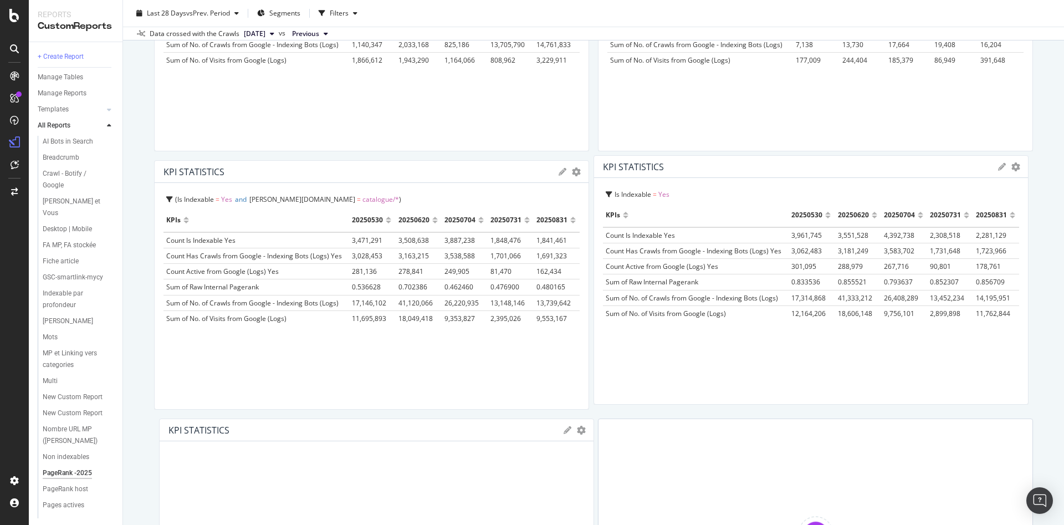
drag, startPoint x: 439, startPoint y: 427, endPoint x: 918, endPoint y: 164, distance: 546.1
click at [918, 164] on div "KPI STATISTICS" at bounding box center [798, 166] width 390 height 11
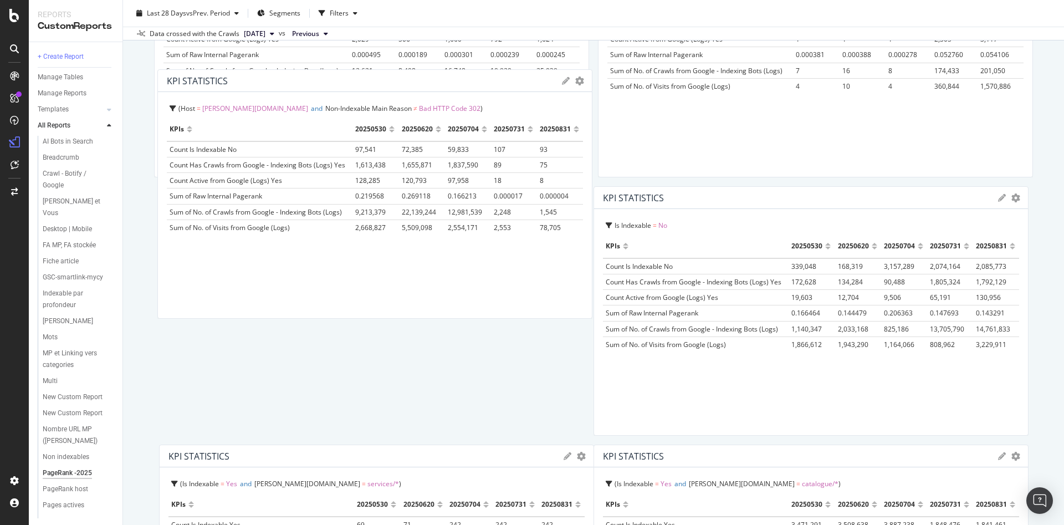
scroll to position [706, 0]
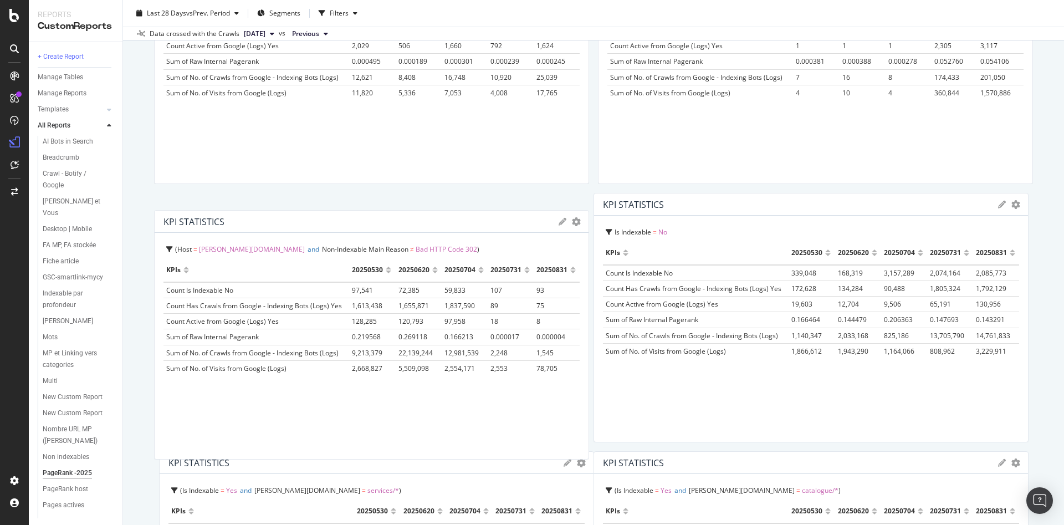
drag, startPoint x: 513, startPoint y: 325, endPoint x: 512, endPoint y: 227, distance: 97.6
click at [512, 227] on div "KPI STATISTICS KPIs Table Edit KPIs Edit Filter Export as CSV Delete Add to Cus…" at bounding box center [372, 222] width 434 height 22
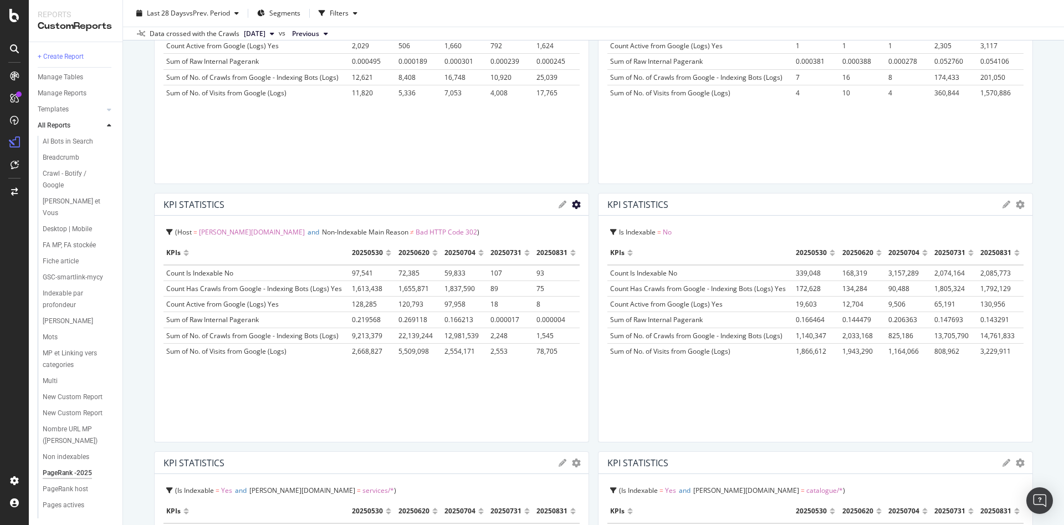
click at [572, 207] on icon "gear" at bounding box center [576, 204] width 9 height 9
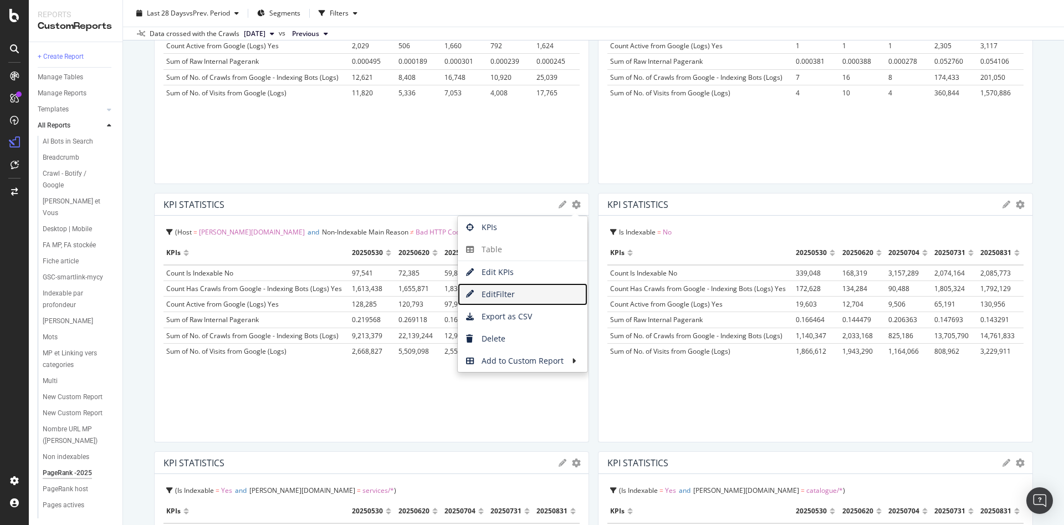
click at [539, 294] on span "Edit Filter" at bounding box center [523, 294] width 130 height 17
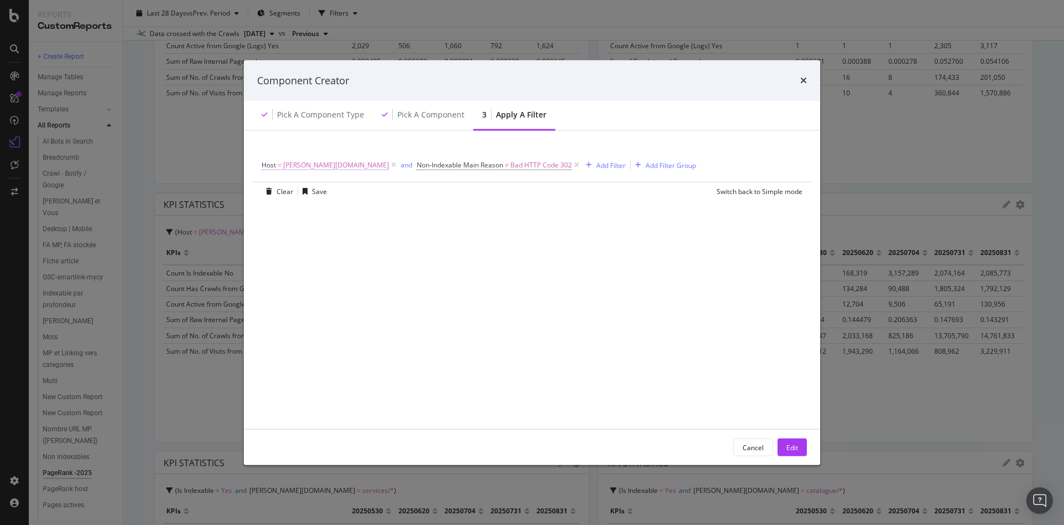
click at [279, 165] on span "=" at bounding box center [280, 164] width 4 height 9
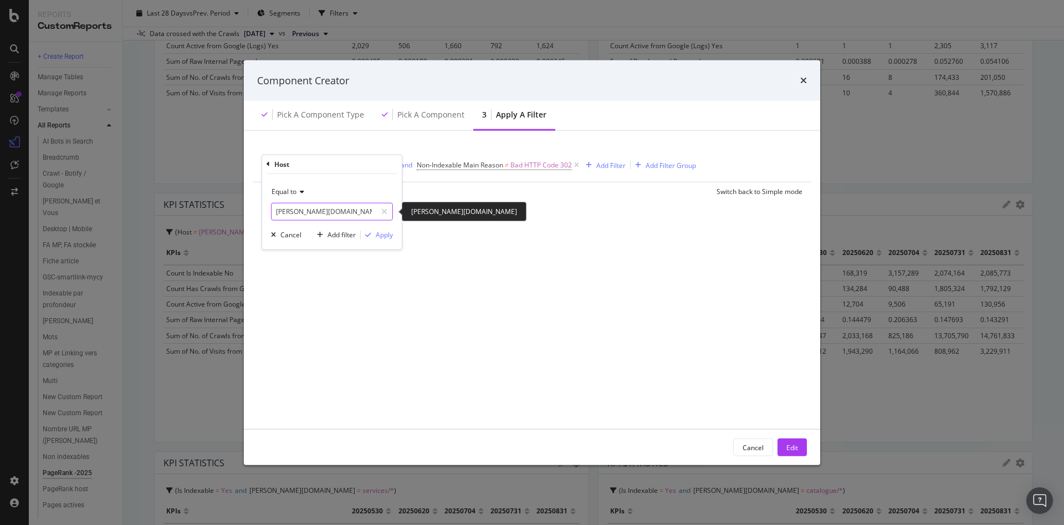
click at [300, 215] on input "m.darty.com" at bounding box center [324, 211] width 105 height 18
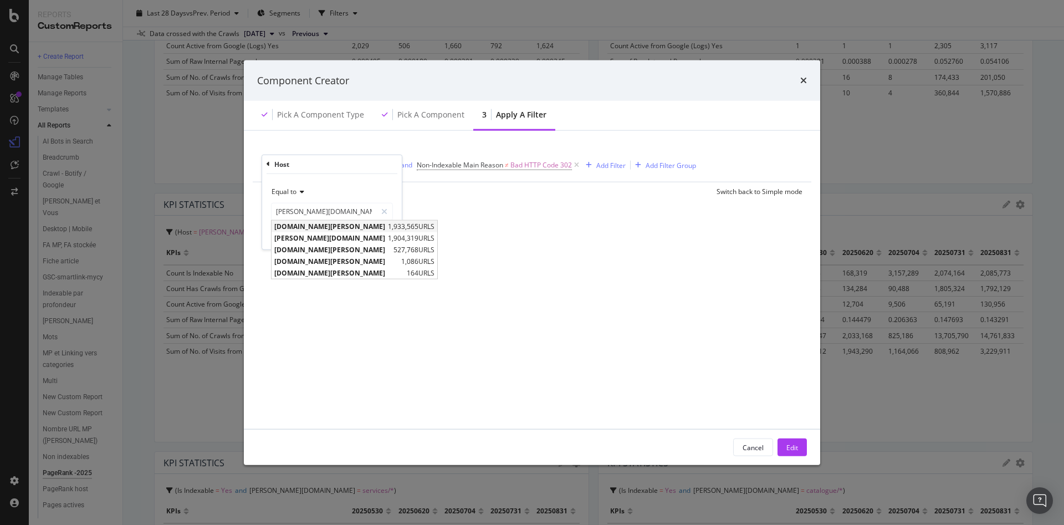
click at [303, 229] on span "www.darty.com" at bounding box center [329, 225] width 111 height 9
type input "www.darty.com"
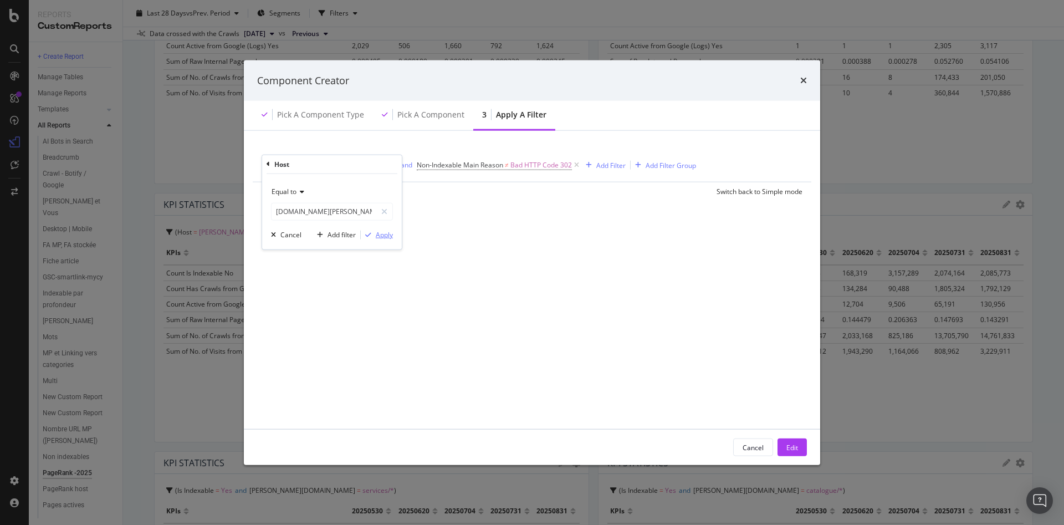
click at [378, 238] on div "Apply" at bounding box center [384, 234] width 17 height 9
click at [786, 448] on button "Edit" at bounding box center [792, 448] width 29 height 18
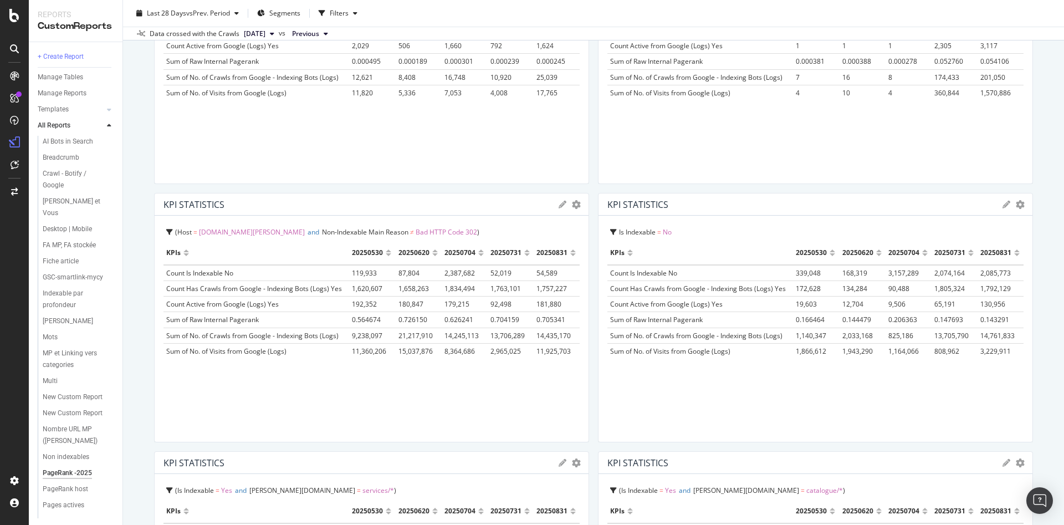
scroll to position [651, 0]
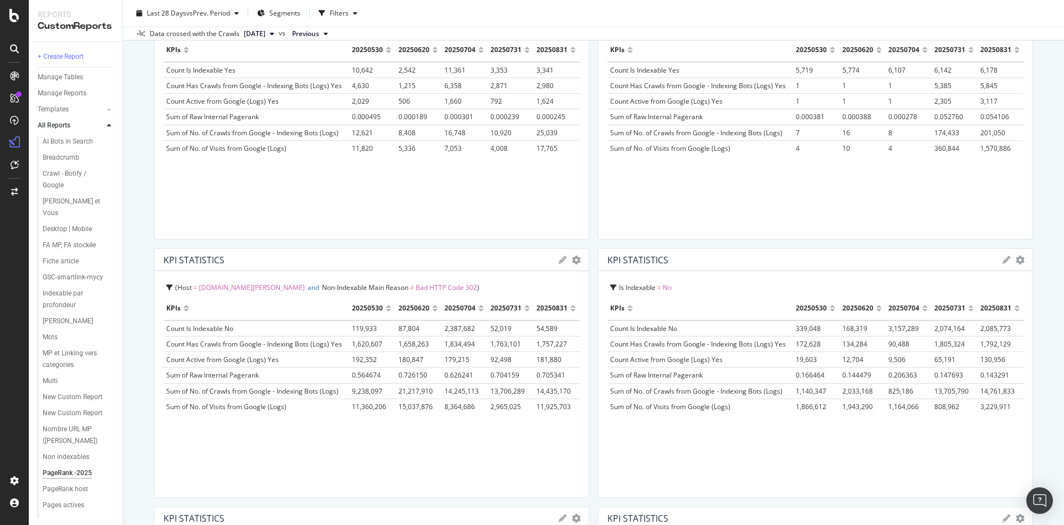
click at [416, 287] on span "Bad HTTP Code 302" at bounding box center [447, 287] width 62 height 9
click at [572, 261] on icon "gear" at bounding box center [576, 260] width 9 height 9
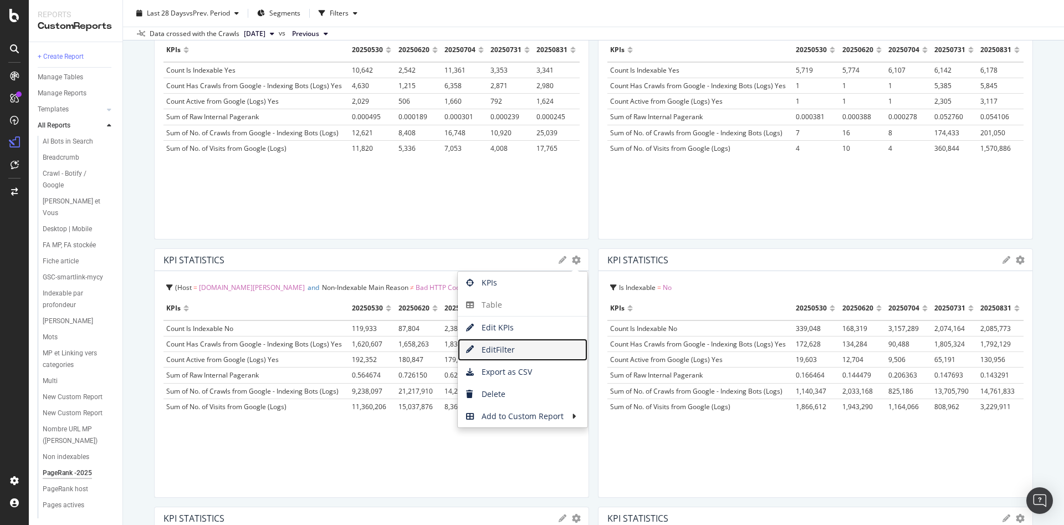
click at [531, 348] on span "Edit Filter" at bounding box center [523, 350] width 130 height 17
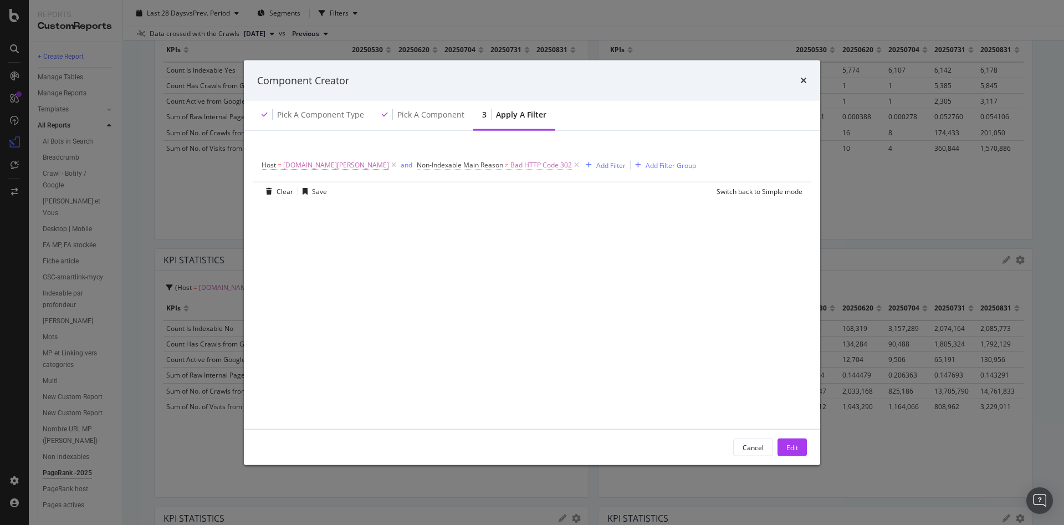
click at [511, 167] on span "Bad HTTP Code 302" at bounding box center [542, 165] width 62 height 16
click at [416, 207] on div "Not equal to" at bounding box center [430, 209] width 122 height 18
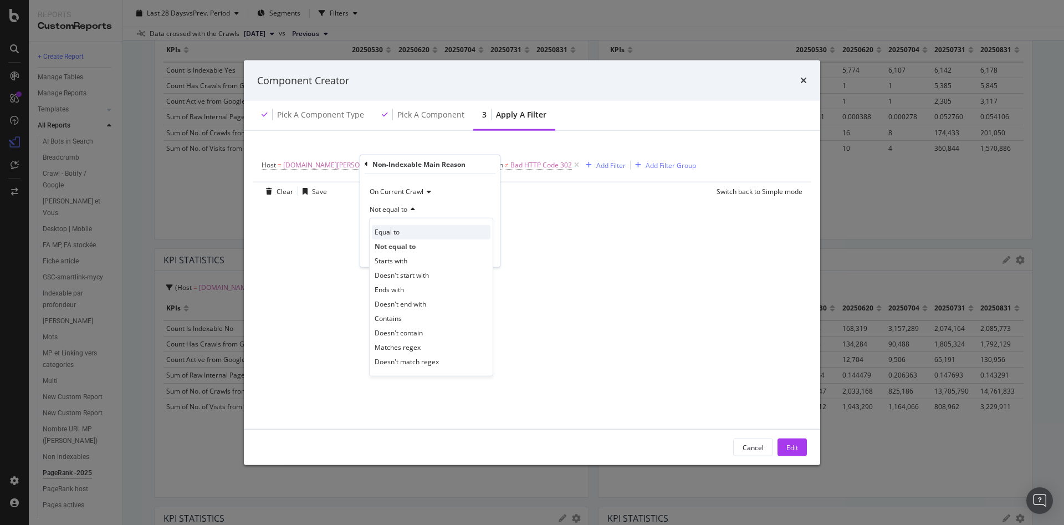
click at [412, 232] on div "Equal to" at bounding box center [431, 232] width 119 height 14
click at [481, 251] on div "Apply" at bounding box center [482, 252] width 17 height 9
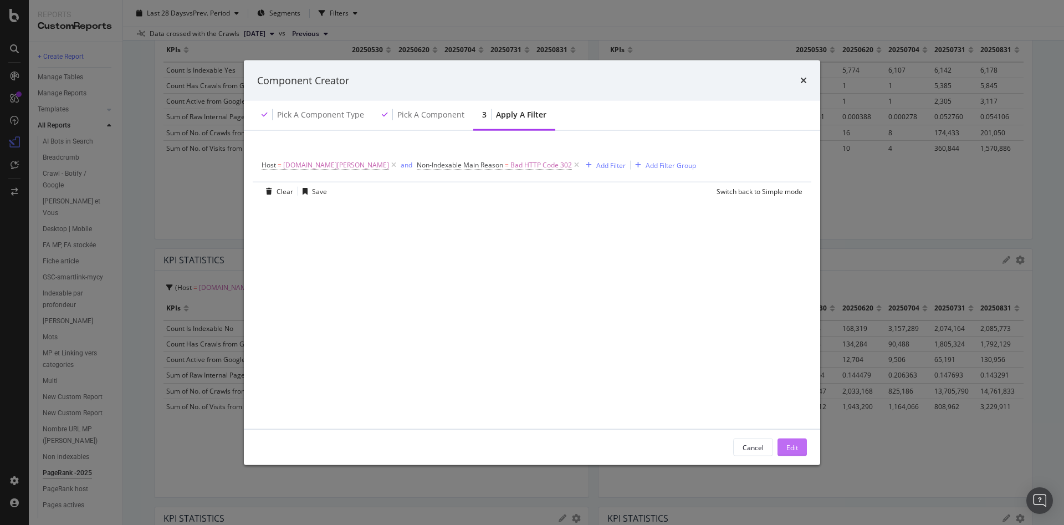
click at [782, 445] on button "Edit" at bounding box center [792, 448] width 29 height 18
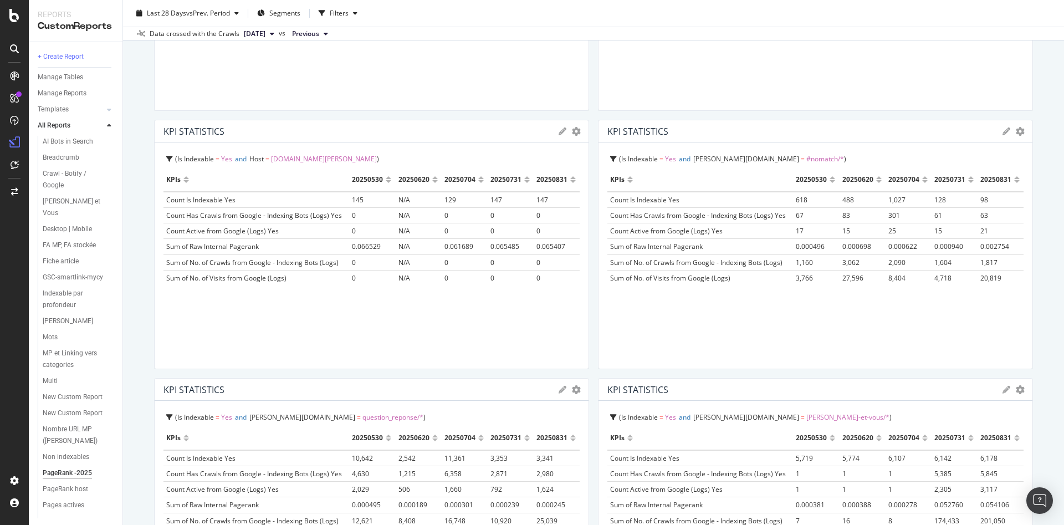
scroll to position [0, 0]
